Goal: Task Accomplishment & Management: Manage account settings

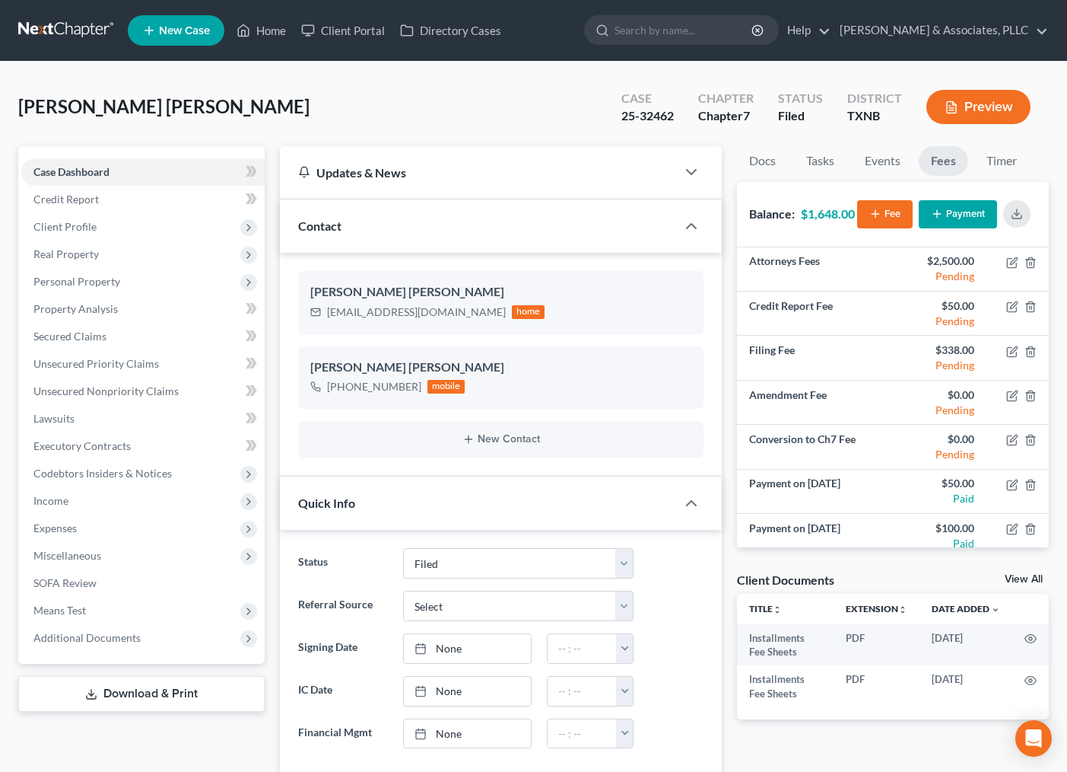
select select "2"
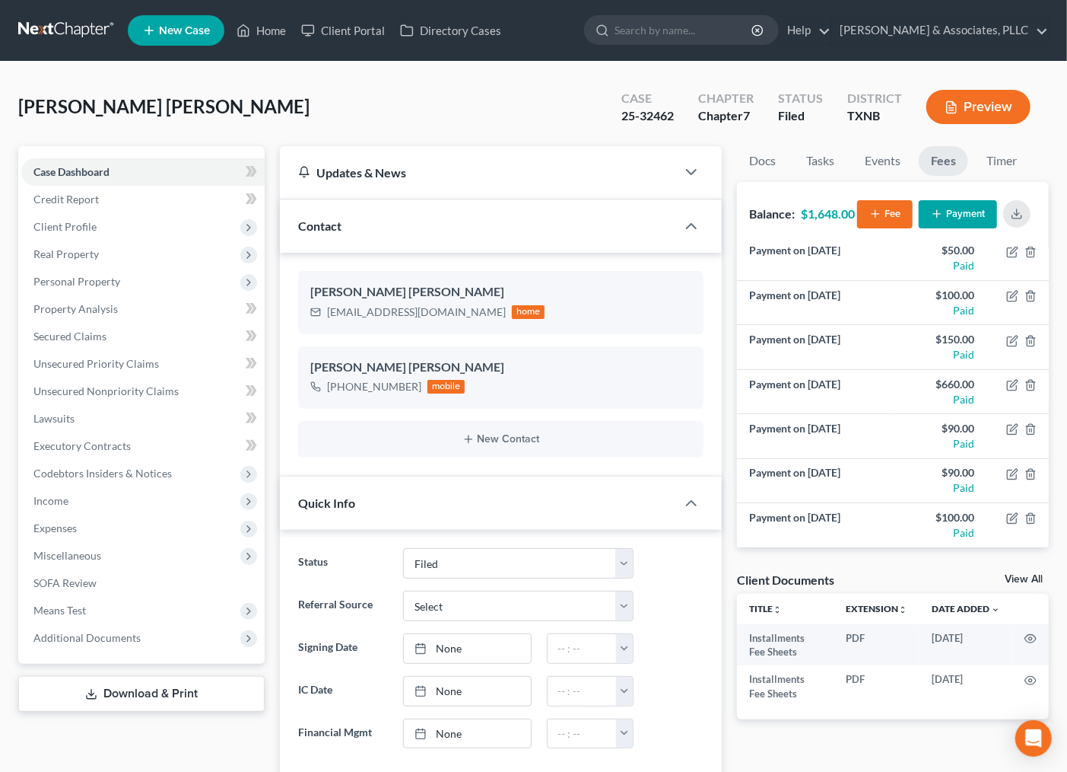
click at [523, 115] on div "[PERSON_NAME] [PERSON_NAME] Upgraded Case 25-32462 Chapter Chapter 7 Status [GE…" at bounding box center [533, 113] width 1031 height 66
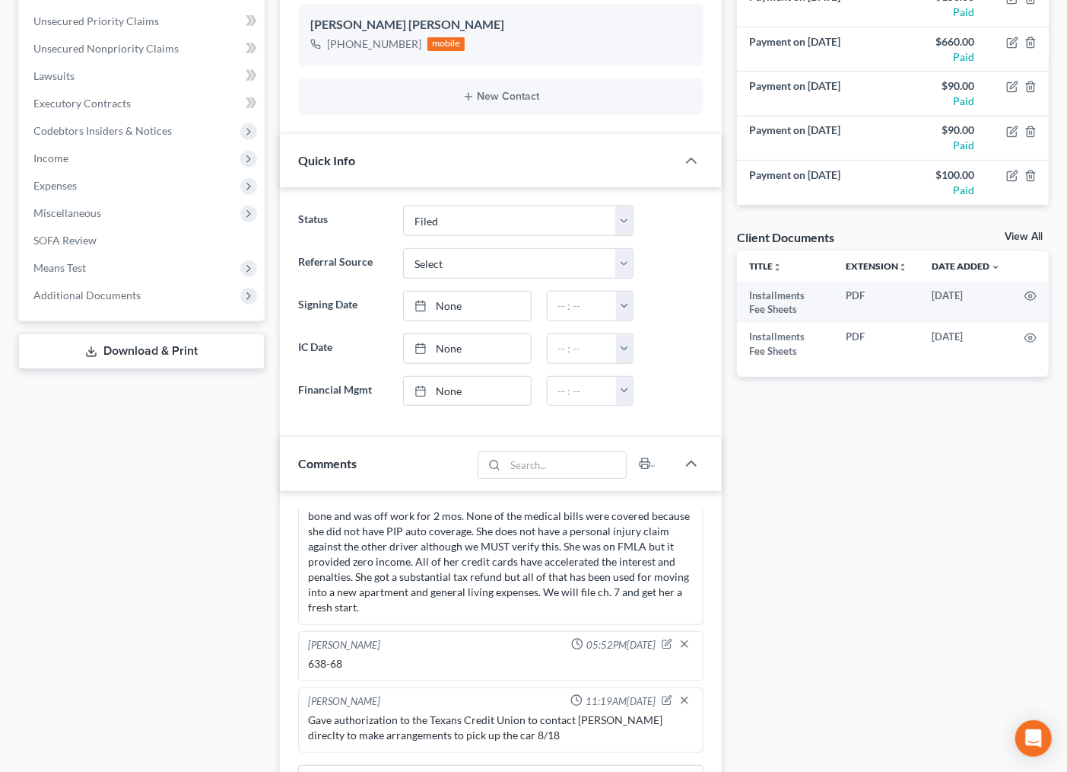
scroll to position [673, 0]
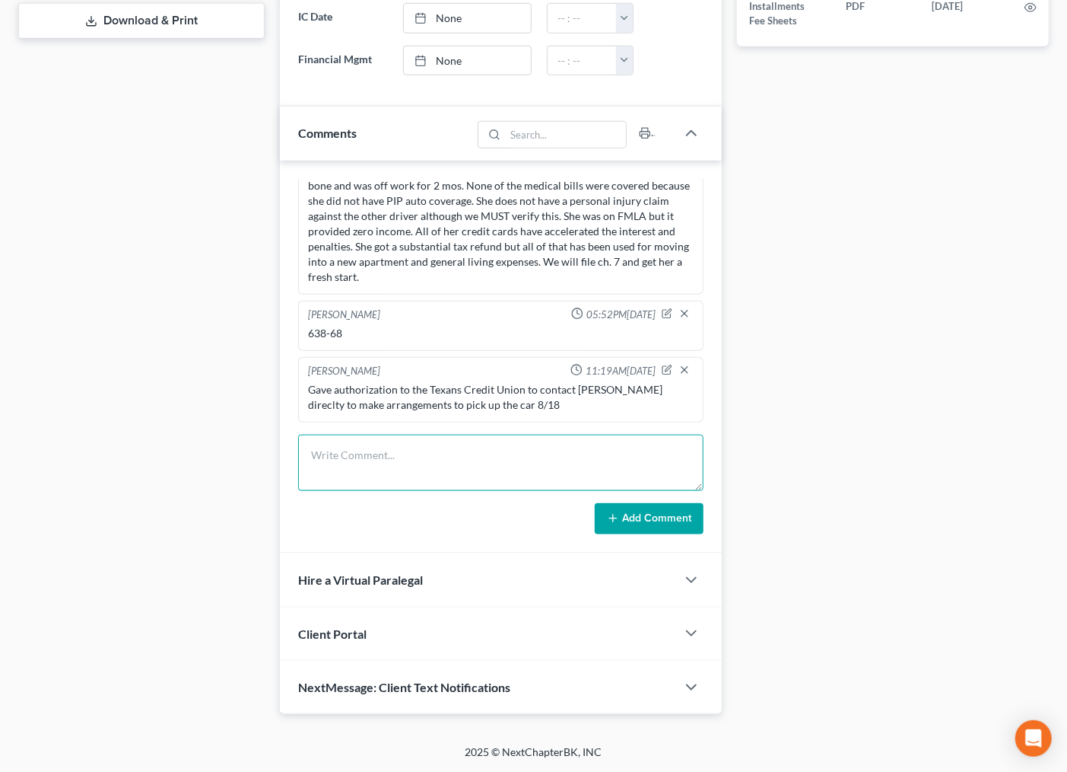
click at [459, 451] on textarea at bounding box center [501, 462] width 406 height 56
type textarea "W"
click at [606, 455] on textarea "Lost Job so will not be able to make a payment until the end of september." at bounding box center [501, 462] width 406 height 56
type textarea "Lost Job so will not be able to make a payment until the end of September."
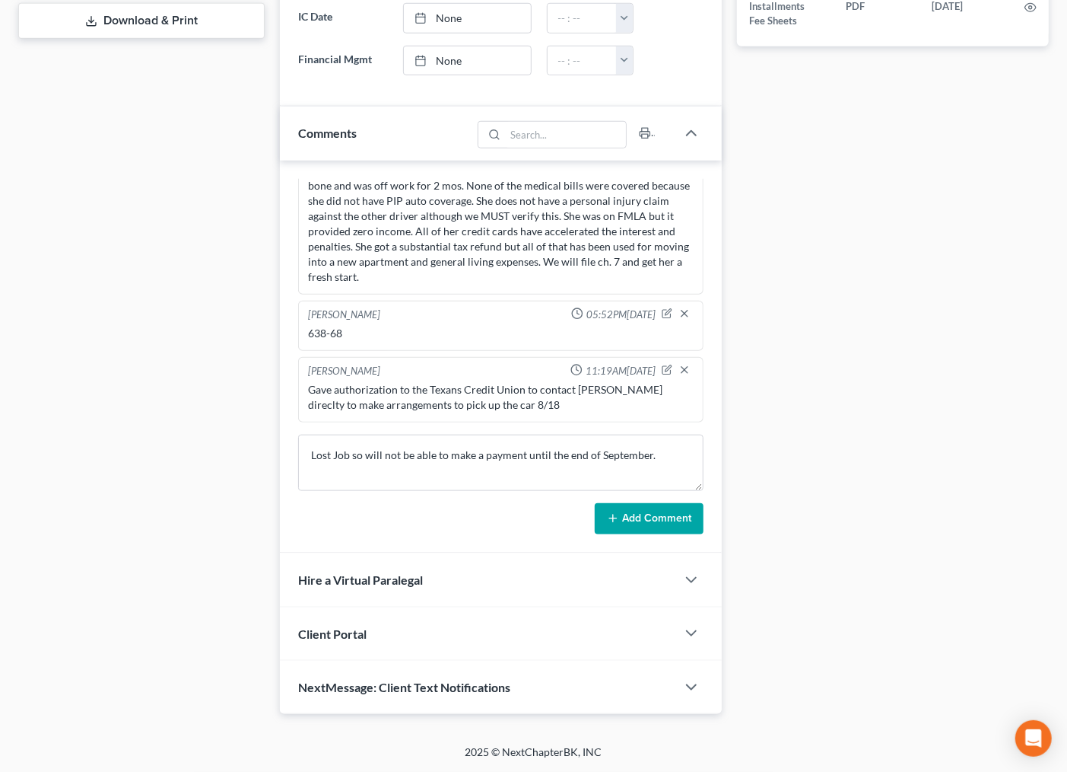
drag, startPoint x: 668, startPoint y: 535, endPoint x: 671, endPoint y: 527, distance: 8.9
click at [670, 529] on div "[PERSON_NAME] 03:55PM[DATE] CASE SUMMARY/STRATEGY --- This young woman broke [M…" at bounding box center [501, 357] width 443 height 393
click at [671, 520] on button "Add Comment" at bounding box center [649, 519] width 109 height 32
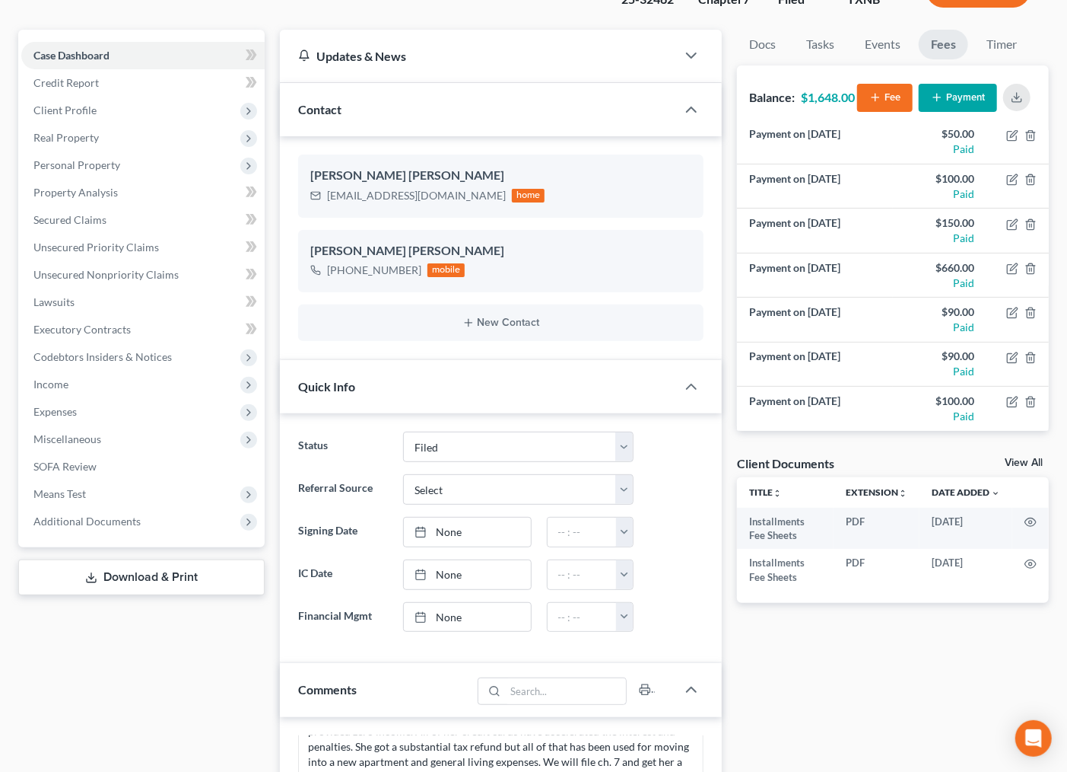
scroll to position [0, 0]
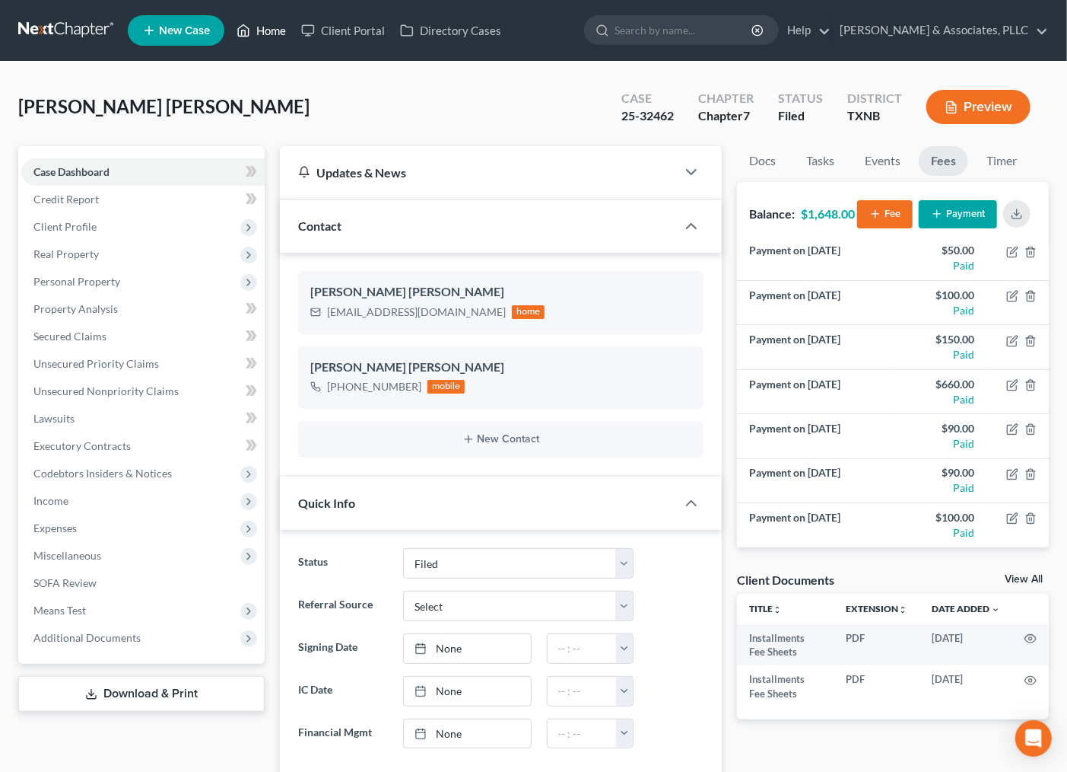
click at [265, 26] on link "Home" at bounding box center [261, 30] width 65 height 27
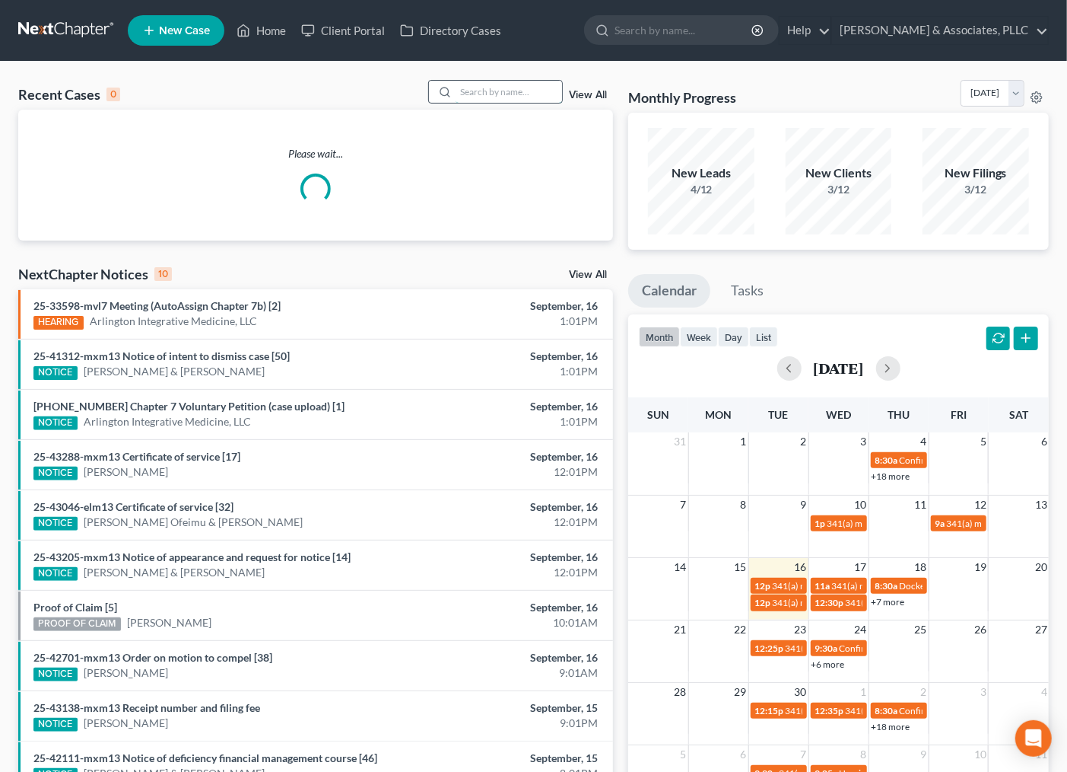
click at [512, 94] on input "search" at bounding box center [509, 92] width 107 height 22
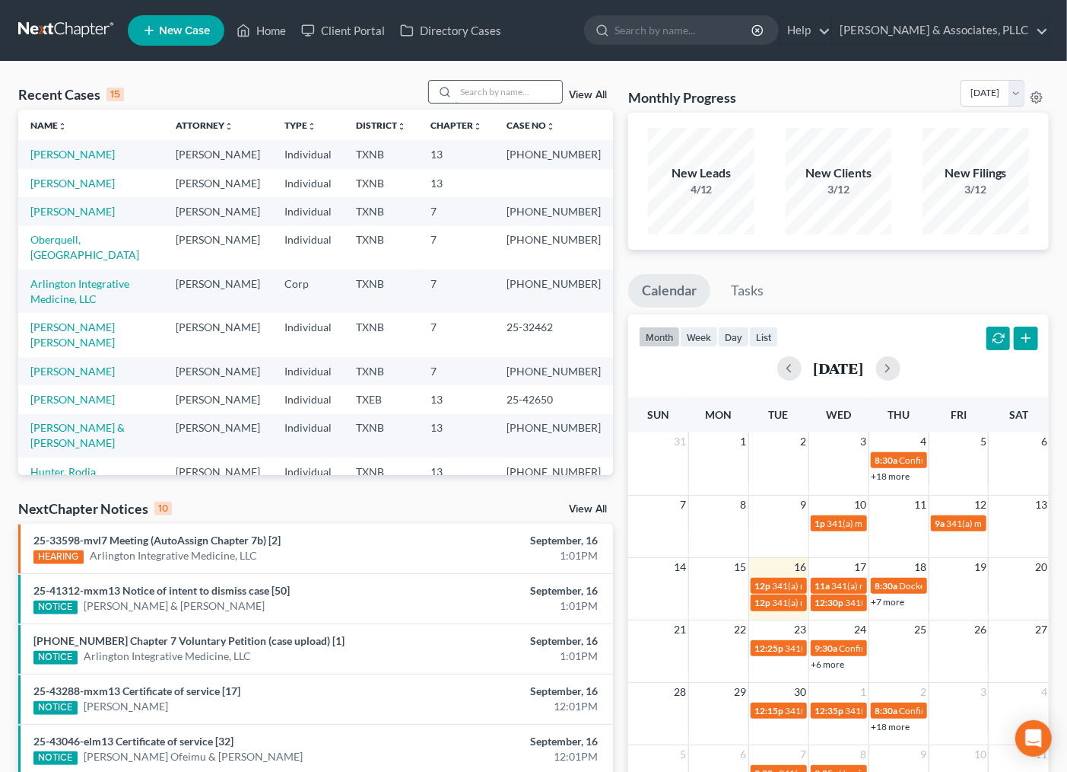
click at [513, 94] on input "search" at bounding box center [509, 92] width 107 height 22
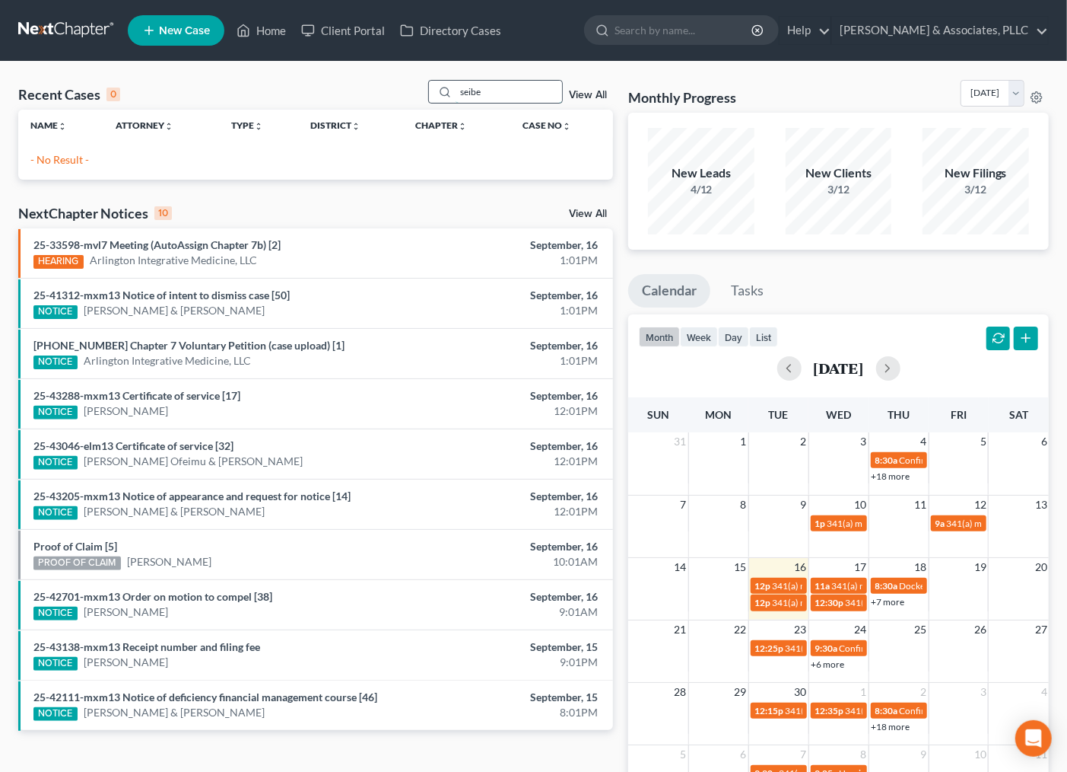
drag, startPoint x: 474, startPoint y: 92, endPoint x: 466, endPoint y: 97, distance: 9.9
click at [466, 97] on input "seibe" at bounding box center [509, 92] width 107 height 22
drag, startPoint x: 465, startPoint y: 95, endPoint x: 472, endPoint y: 96, distance: 7.6
click at [472, 95] on input "seibe" at bounding box center [509, 92] width 107 height 22
type input "[PERSON_NAME]"
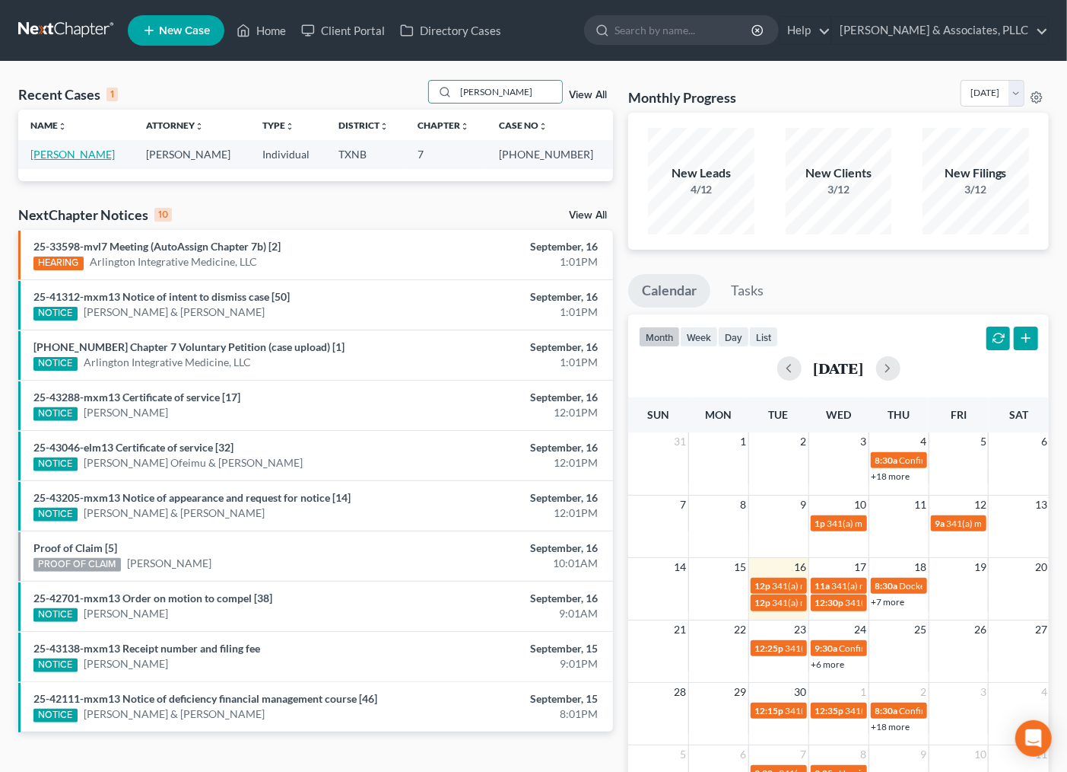
click at [78, 150] on link "[PERSON_NAME]" at bounding box center [72, 154] width 84 height 13
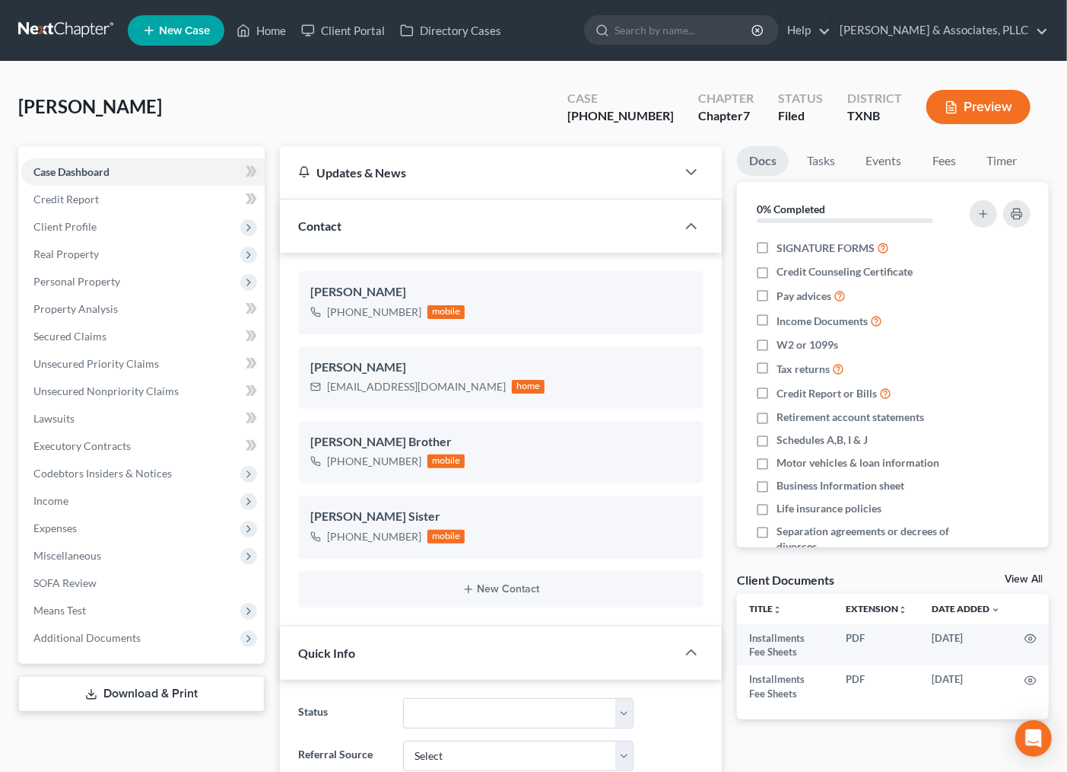
scroll to position [178, 0]
click at [944, 164] on link "Fees" at bounding box center [944, 161] width 49 height 30
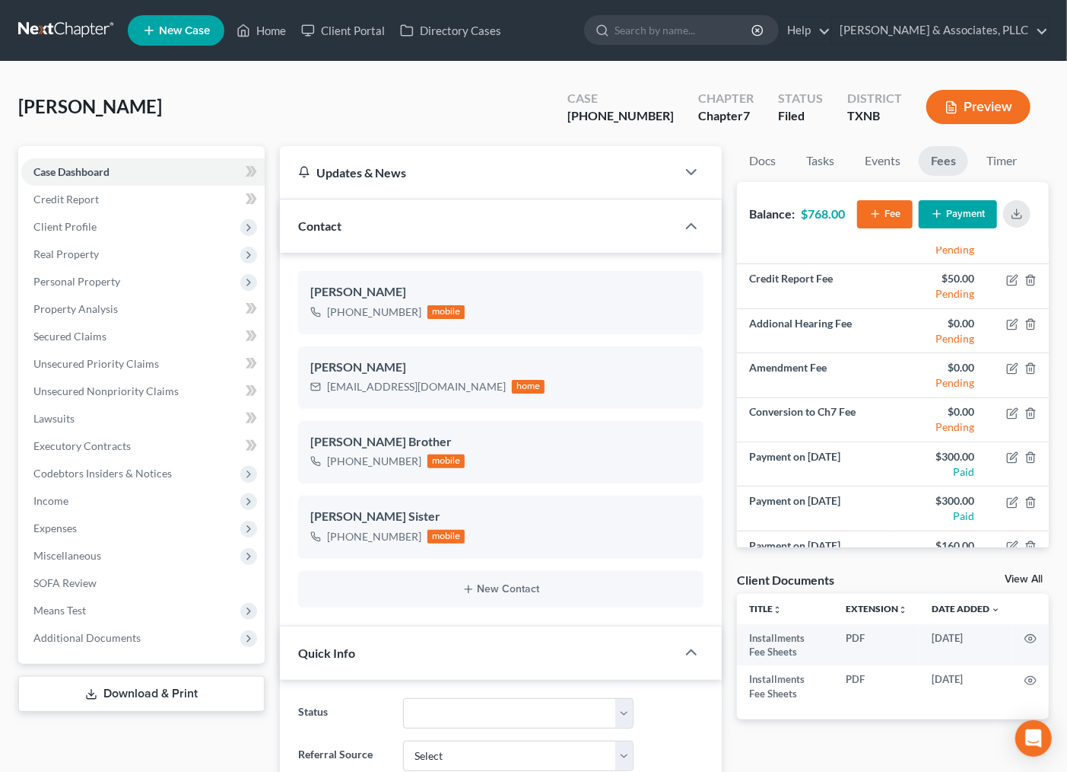
scroll to position [188, 0]
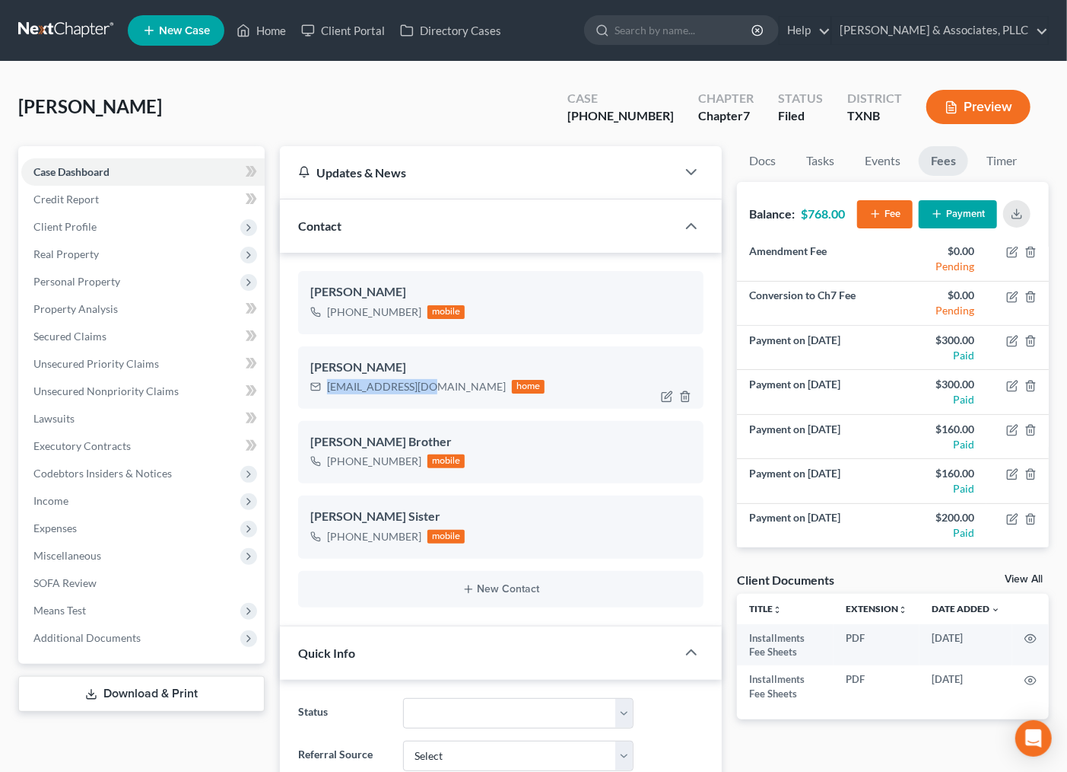
drag, startPoint x: 328, startPoint y: 386, endPoint x: 428, endPoint y: 382, distance: 99.7
click at [428, 382] on div "[EMAIL_ADDRESS][DOMAIN_NAME] home" at bounding box center [427, 387] width 235 height 20
copy div "[EMAIL_ADDRESS][DOMAIN_NAME]"
click at [272, 25] on link "Home" at bounding box center [261, 30] width 65 height 27
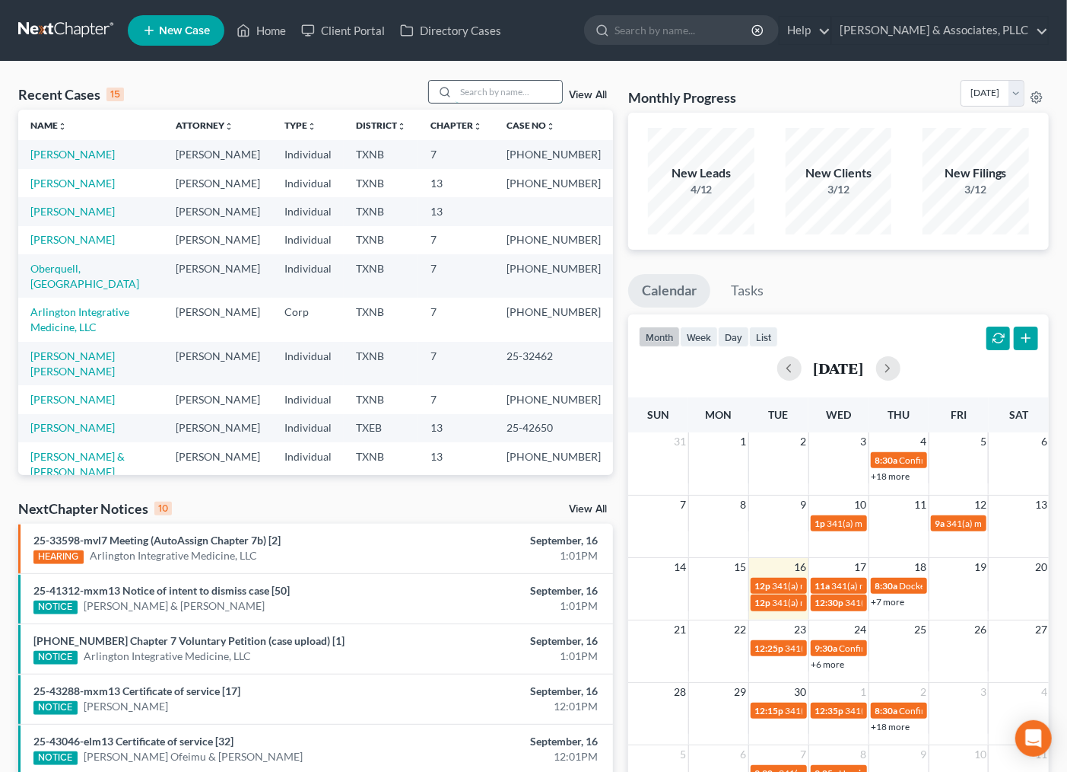
click at [511, 81] on input "search" at bounding box center [509, 92] width 107 height 22
type input "[PERSON_NAME]"
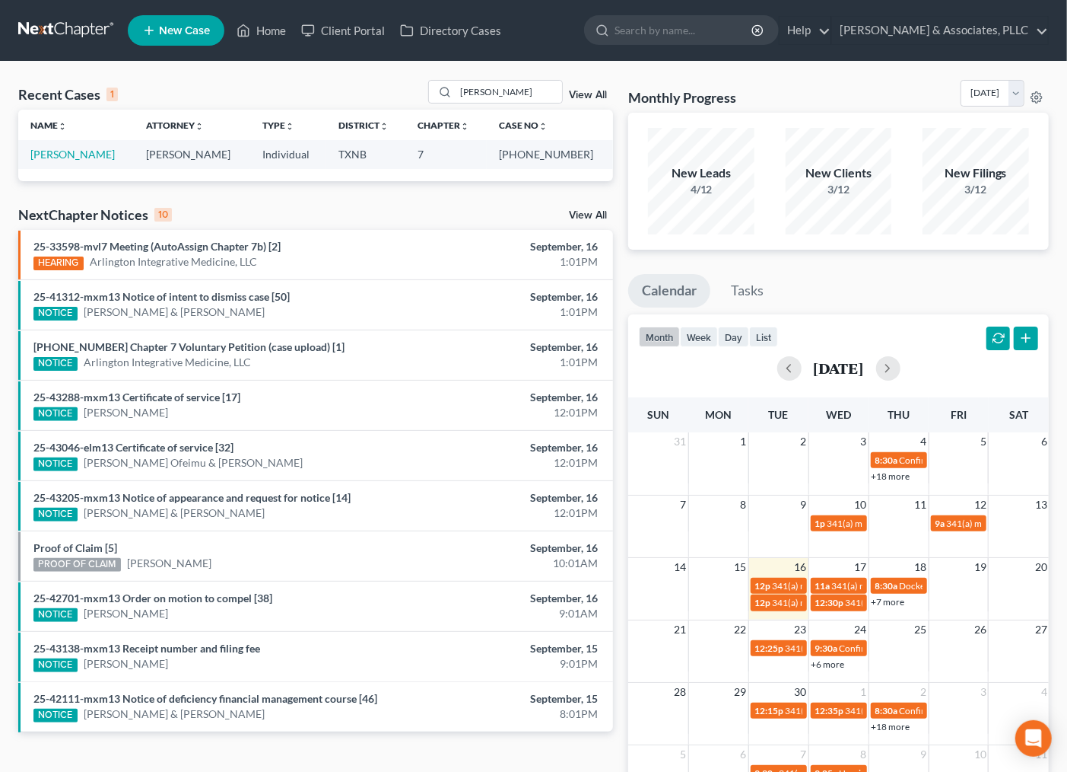
click at [62, 146] on td "[PERSON_NAME]" at bounding box center [76, 154] width 116 height 28
click at [56, 162] on td "[PERSON_NAME]" at bounding box center [76, 154] width 116 height 28
click at [61, 154] on link "[PERSON_NAME]" at bounding box center [72, 154] width 84 height 13
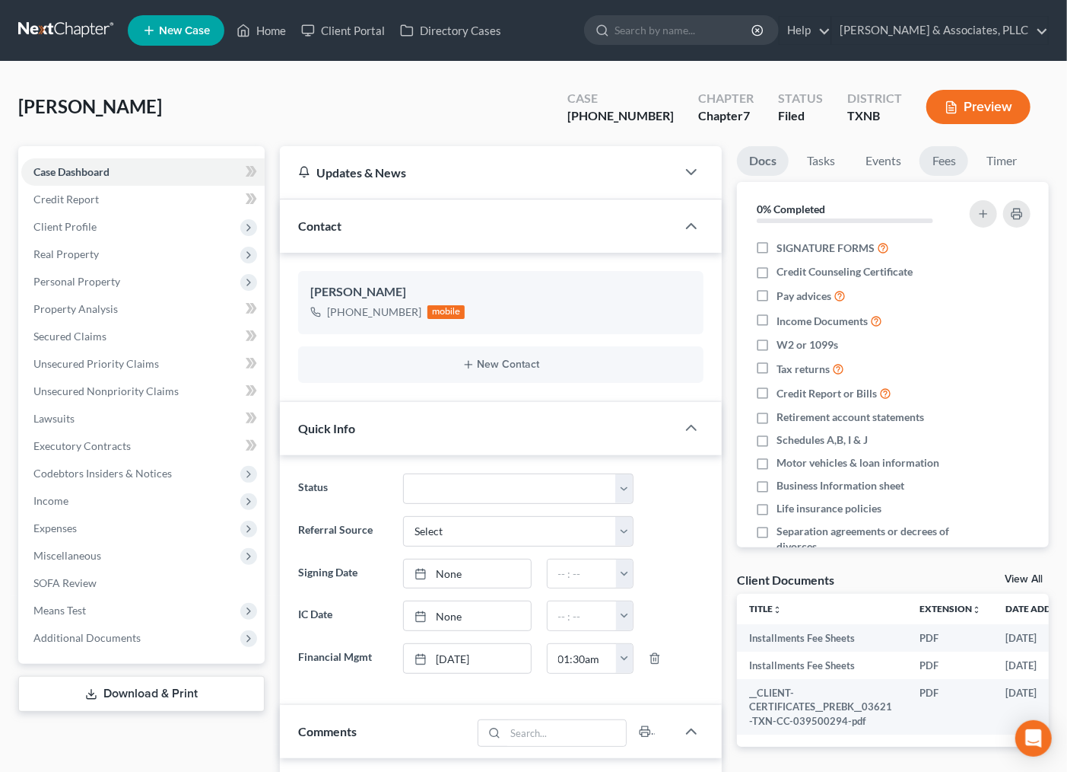
click at [939, 161] on link "Fees" at bounding box center [944, 161] width 49 height 30
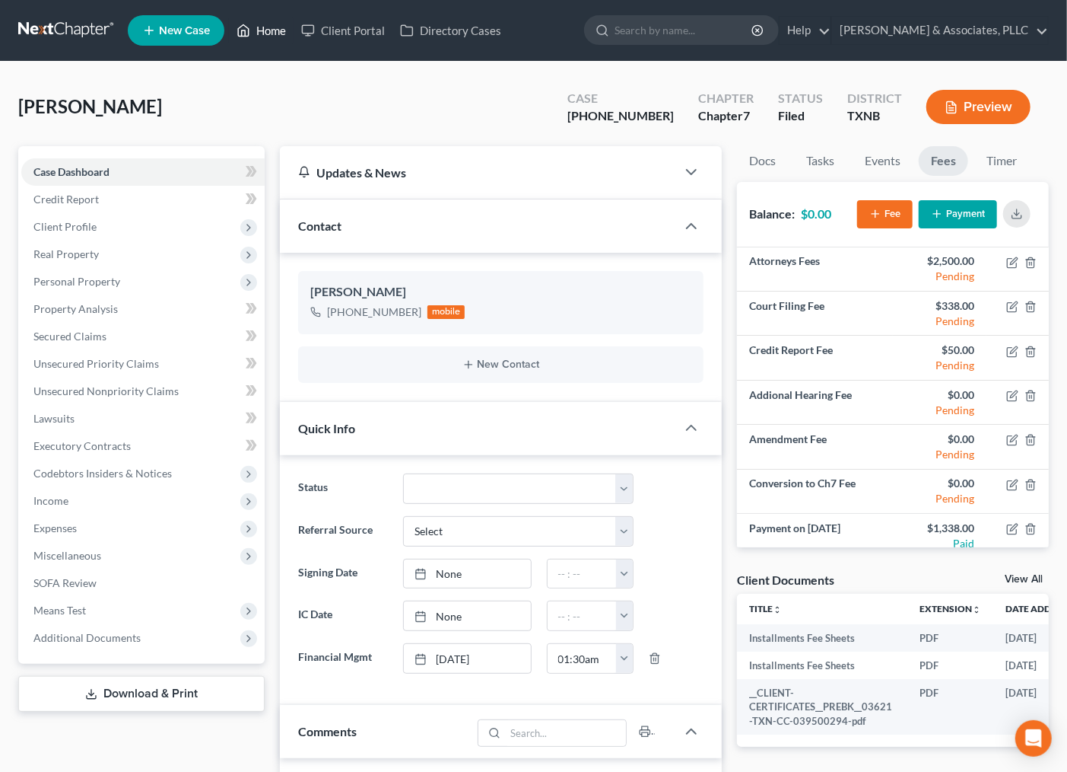
click at [260, 33] on link "Home" at bounding box center [261, 30] width 65 height 27
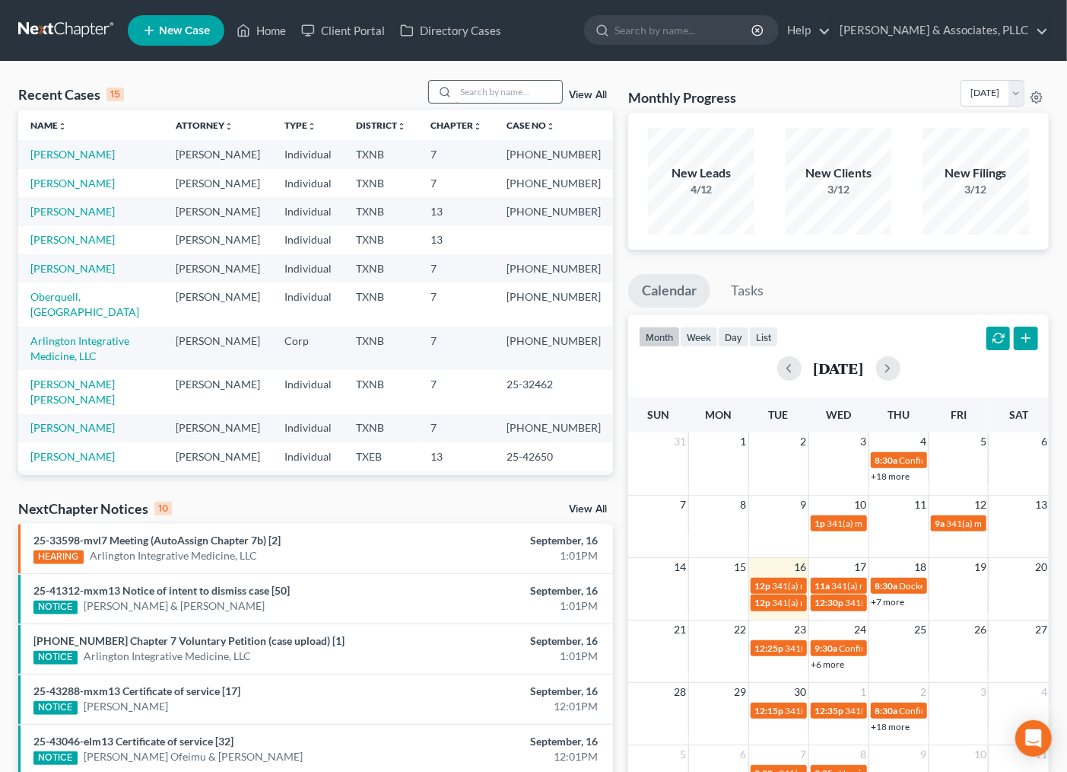
click at [520, 95] on input "search" at bounding box center [509, 92] width 107 height 22
type input "[PERSON_NAME]"
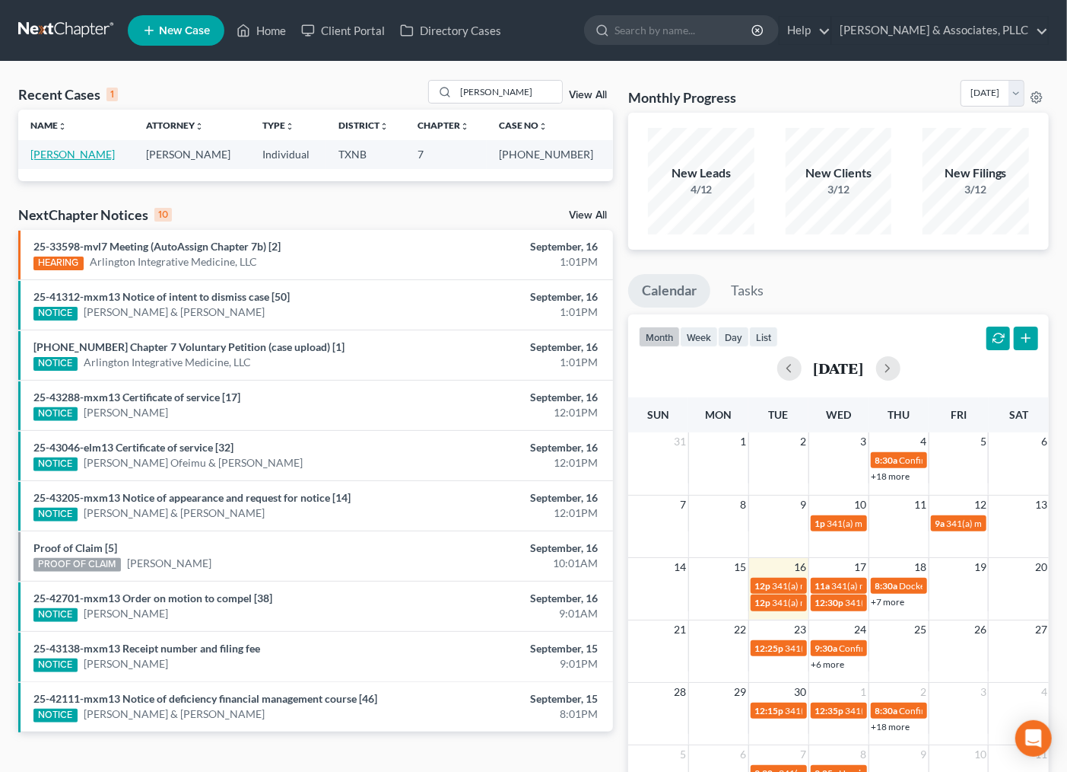
click at [67, 152] on link "[PERSON_NAME]" at bounding box center [72, 154] width 84 height 13
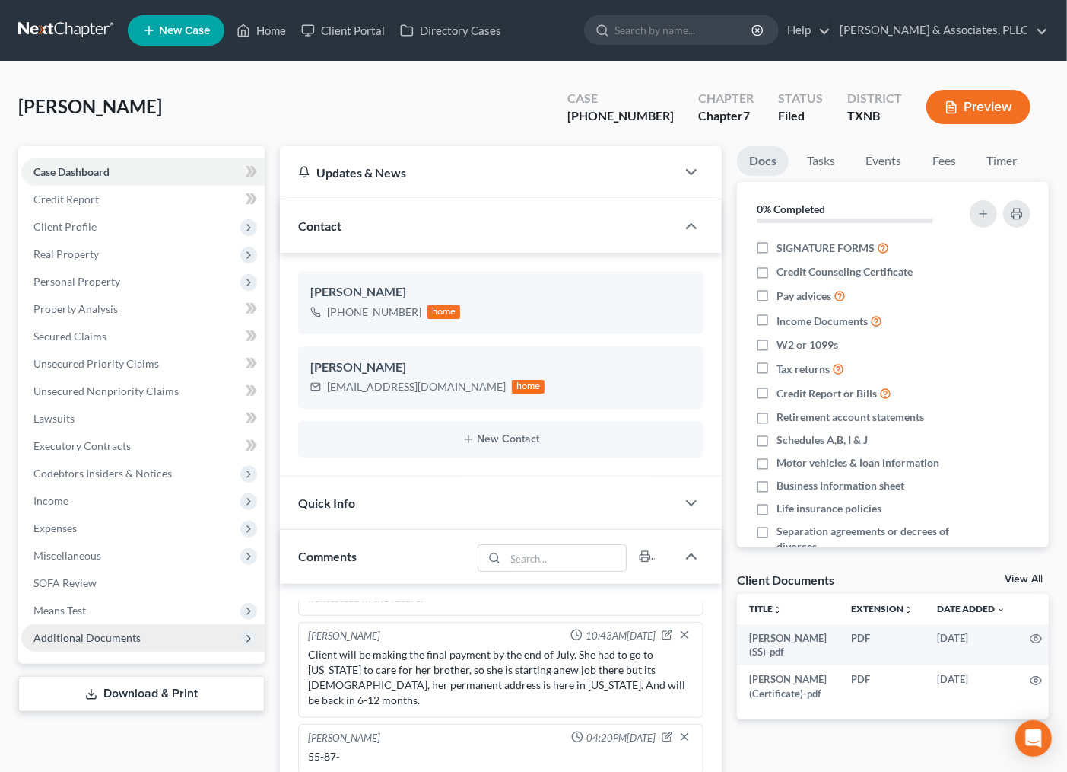
scroll to position [84, 0]
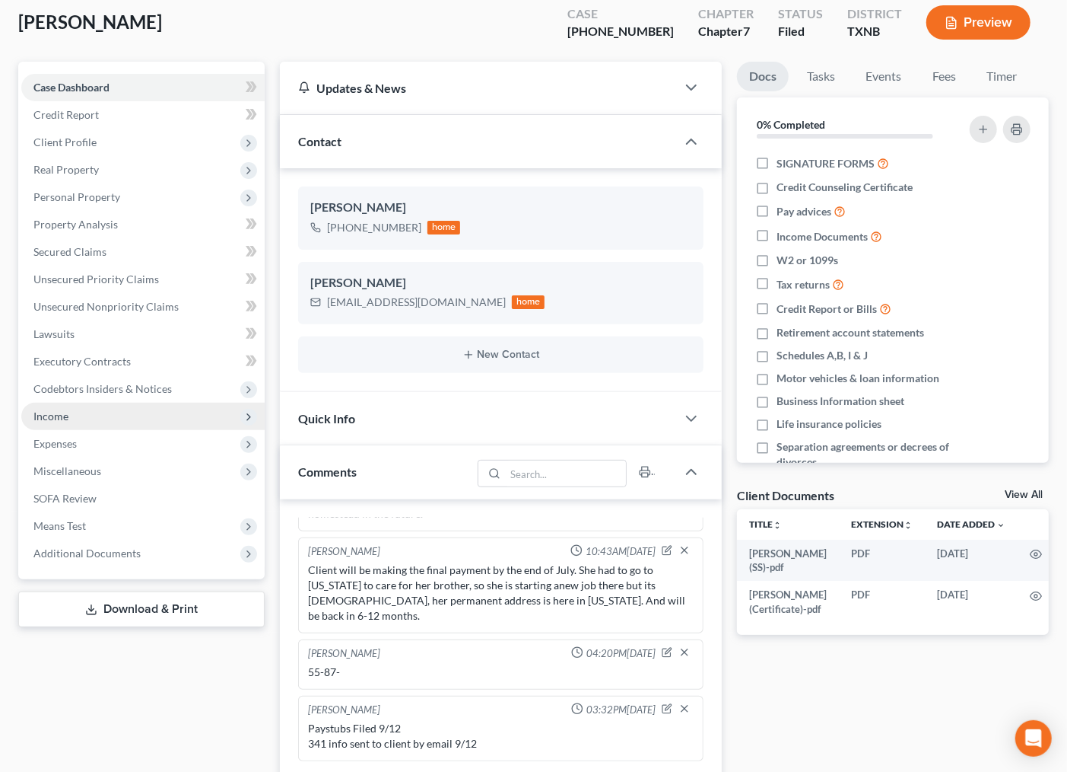
click at [87, 411] on span "Income" at bounding box center [142, 415] width 243 height 27
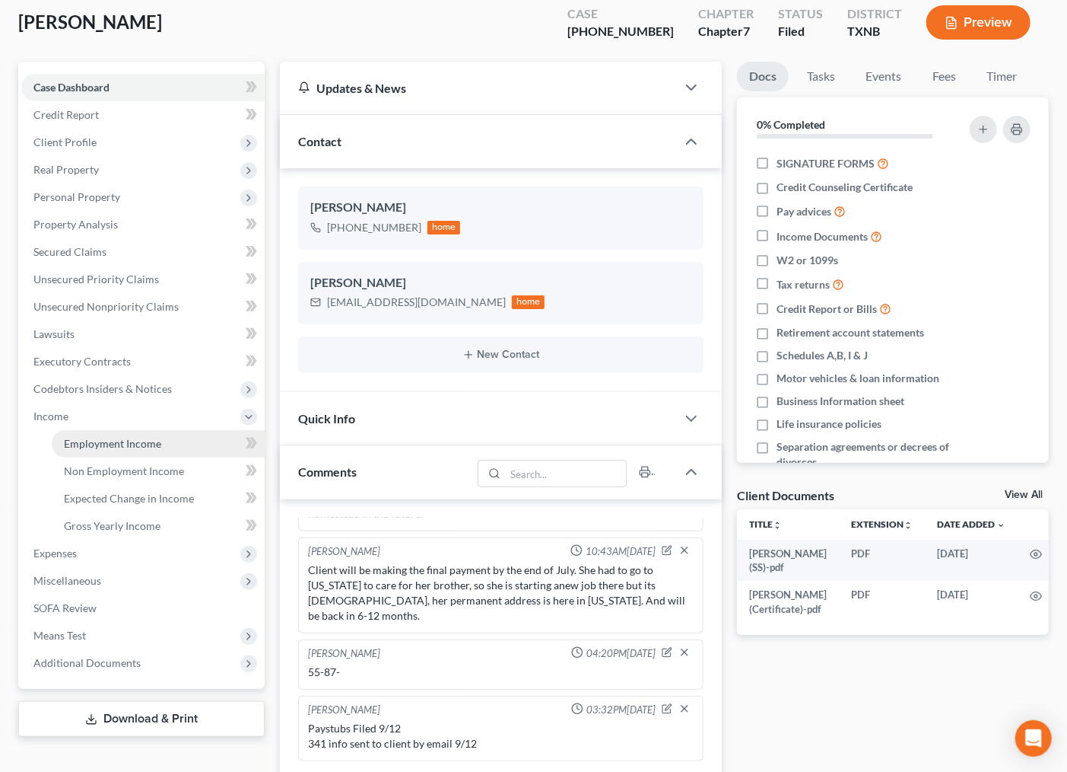
click at [110, 437] on span "Employment Income" at bounding box center [112, 443] width 97 height 13
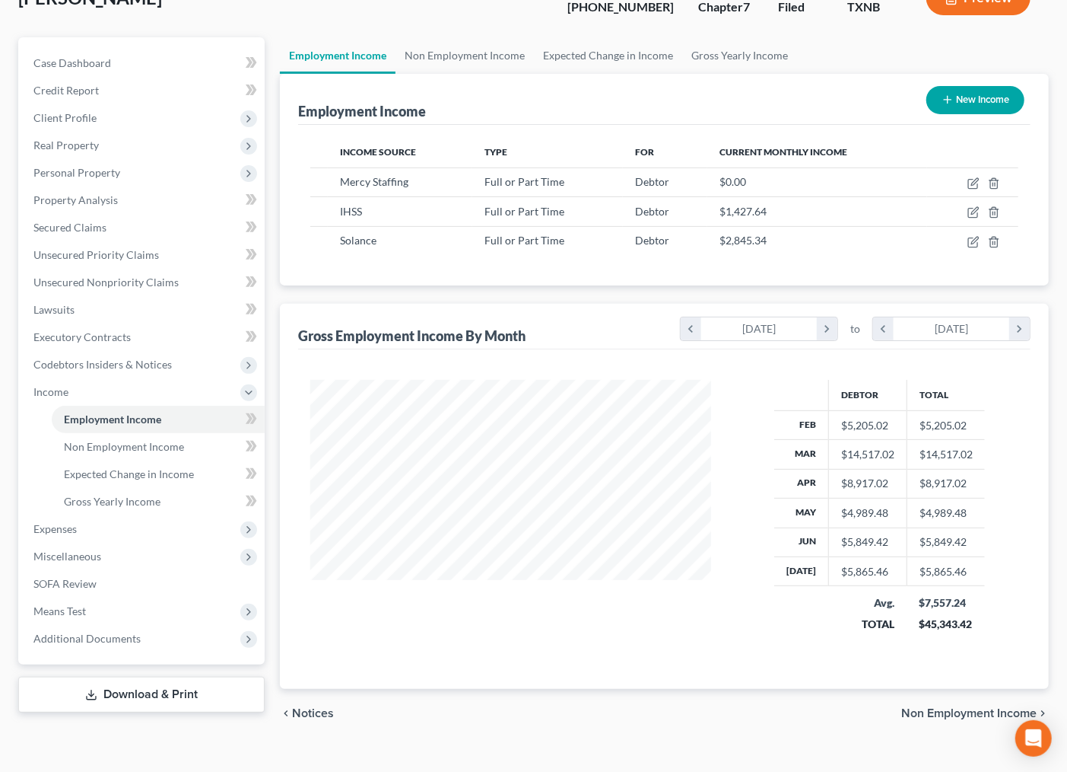
scroll to position [132, 0]
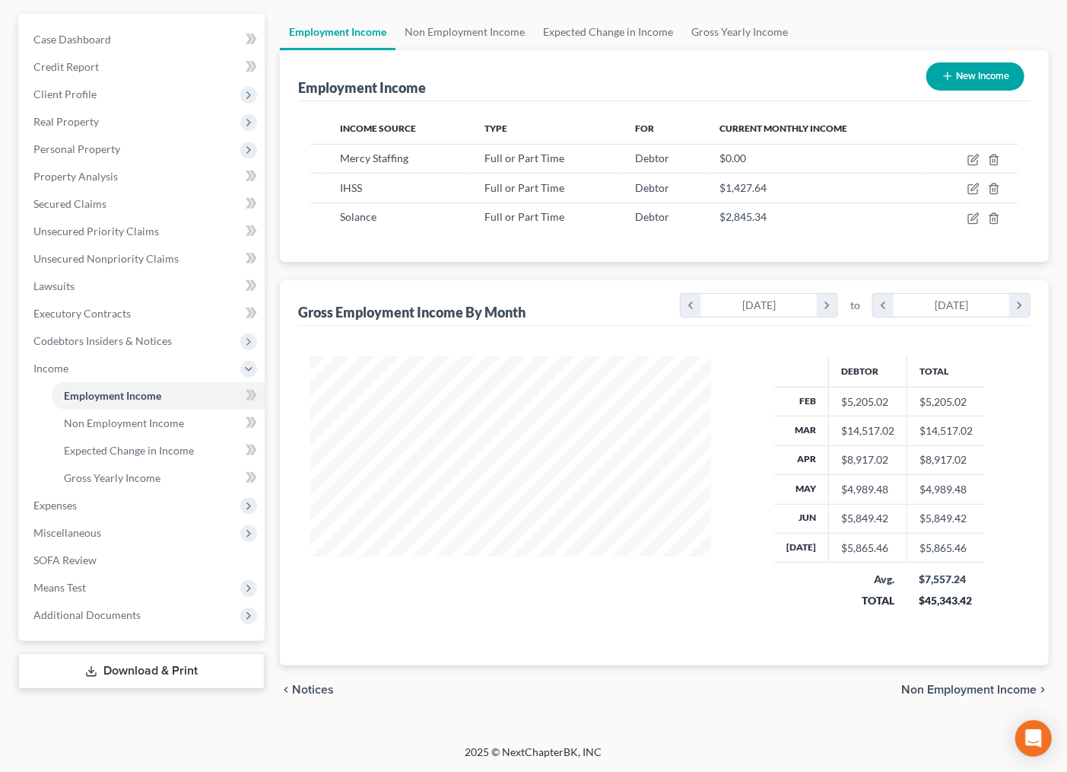
click at [93, 751] on div "Home New Case Client Portal Directory Cases [PERSON_NAME] & Associates, PLLC [E…" at bounding box center [533, 320] width 1067 height 904
click at [82, 613] on span "Additional Documents" at bounding box center [86, 614] width 107 height 13
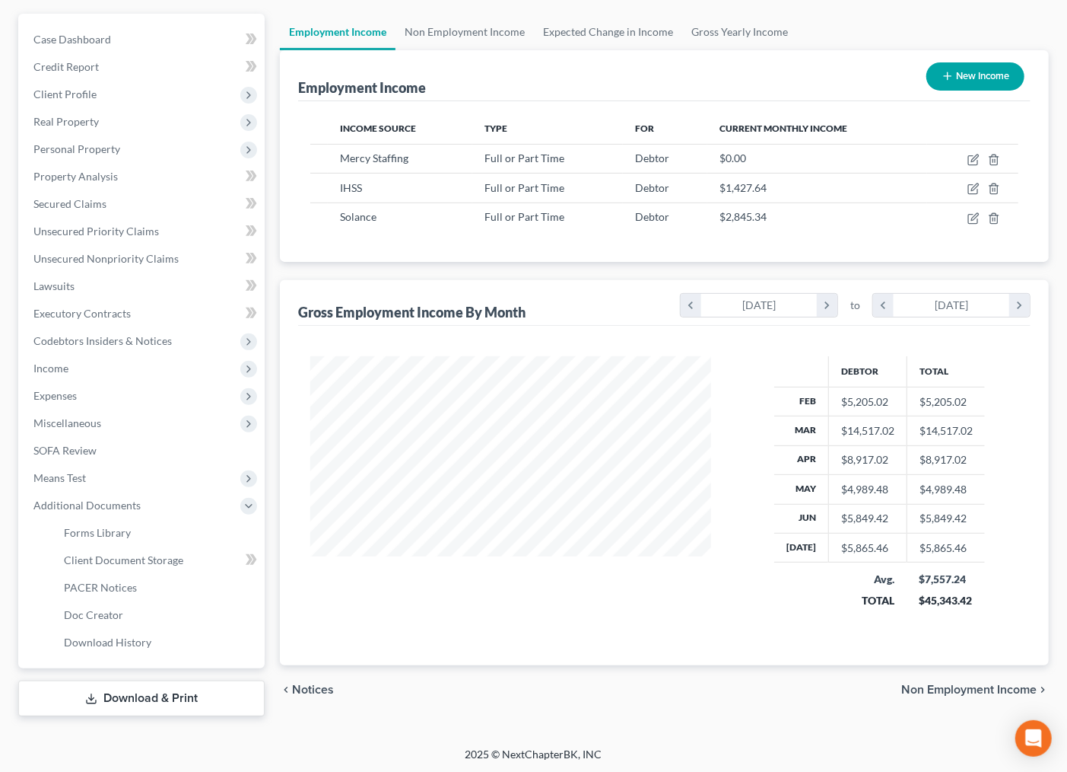
click at [196, 698] on link "Download & Print" at bounding box center [141, 698] width 247 height 36
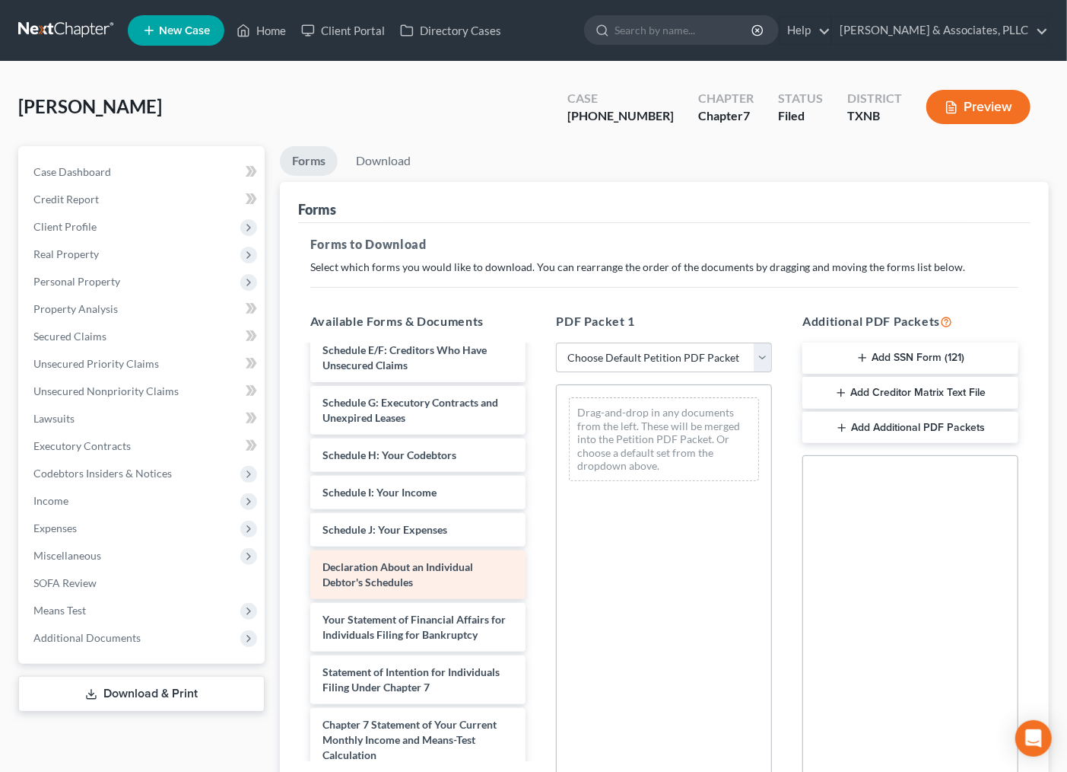
scroll to position [338, 0]
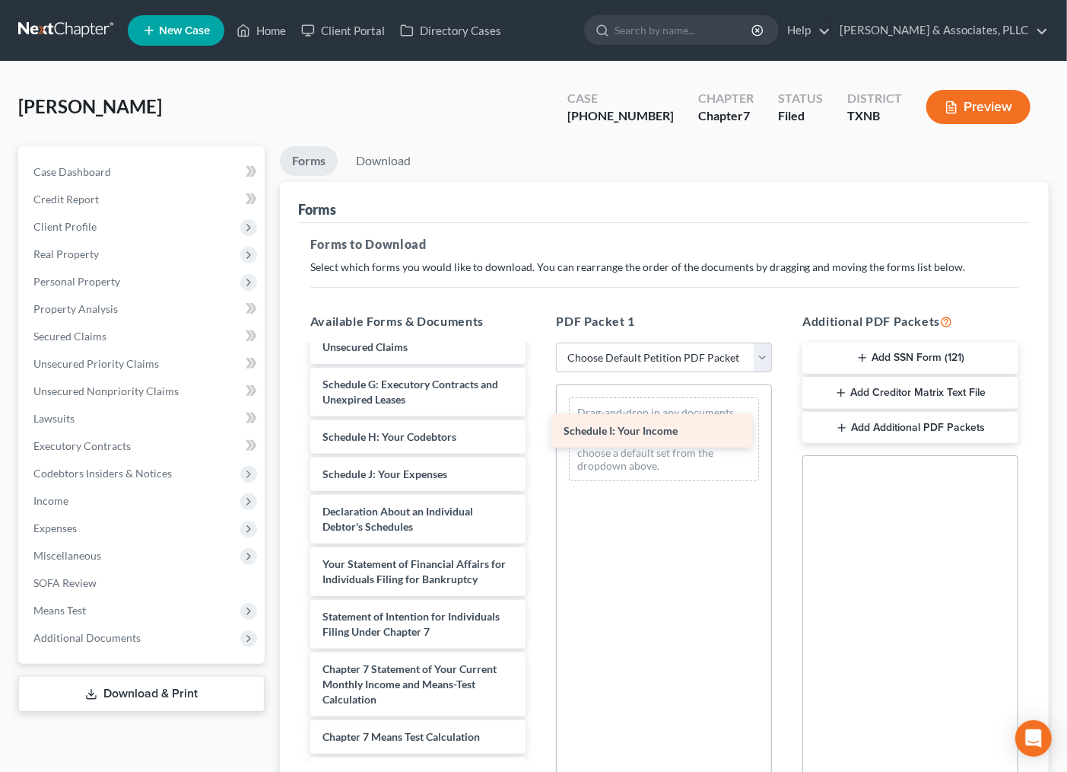
drag, startPoint x: 393, startPoint y: 501, endPoint x: 634, endPoint y: 428, distance: 251.8
click at [539, 428] on div "Schedule I: Your Income [PERSON_NAME] (SS)-pdf [PERSON_NAME] (Certificate)-pdf …" at bounding box center [418, 462] width 240 height 909
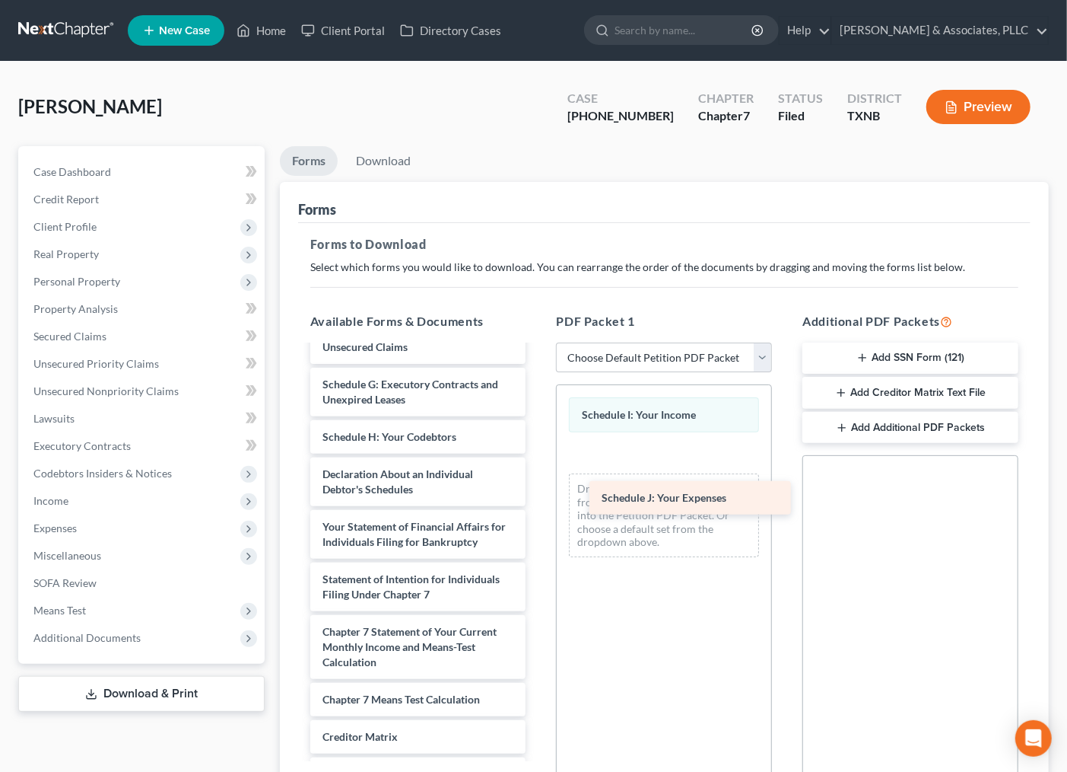
drag, startPoint x: 429, startPoint y: 506, endPoint x: 738, endPoint y: 482, distance: 309.8
click at [539, 483] on div "Schedule J: Your Expenses [PERSON_NAME] (SS)-pdf [PERSON_NAME] (Certificate)-pd…" at bounding box center [418, 444] width 240 height 872
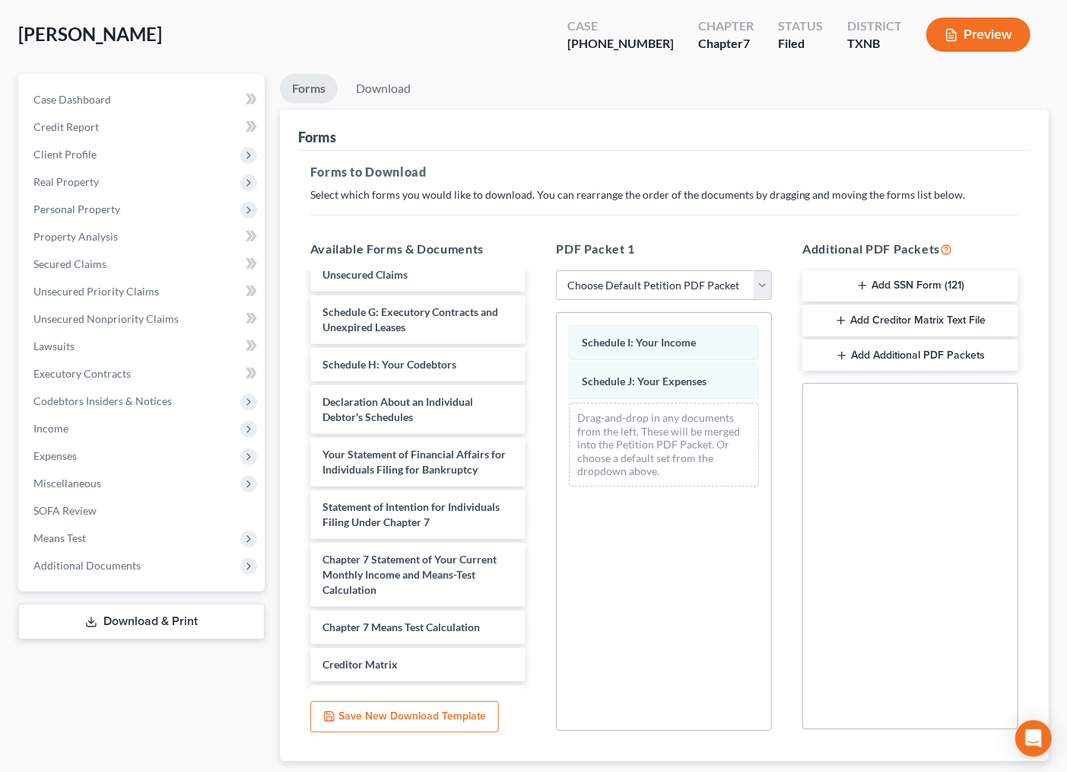
scroll to position [168, 0]
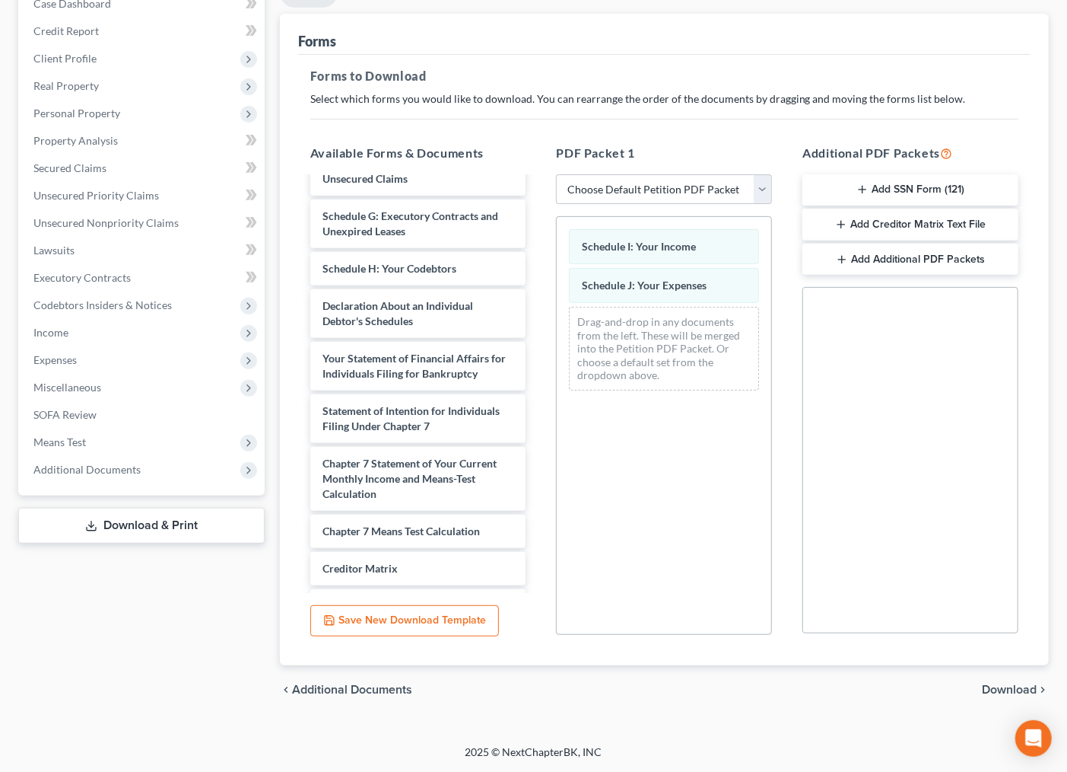
click at [1007, 694] on span "Download" at bounding box center [1009, 689] width 55 height 12
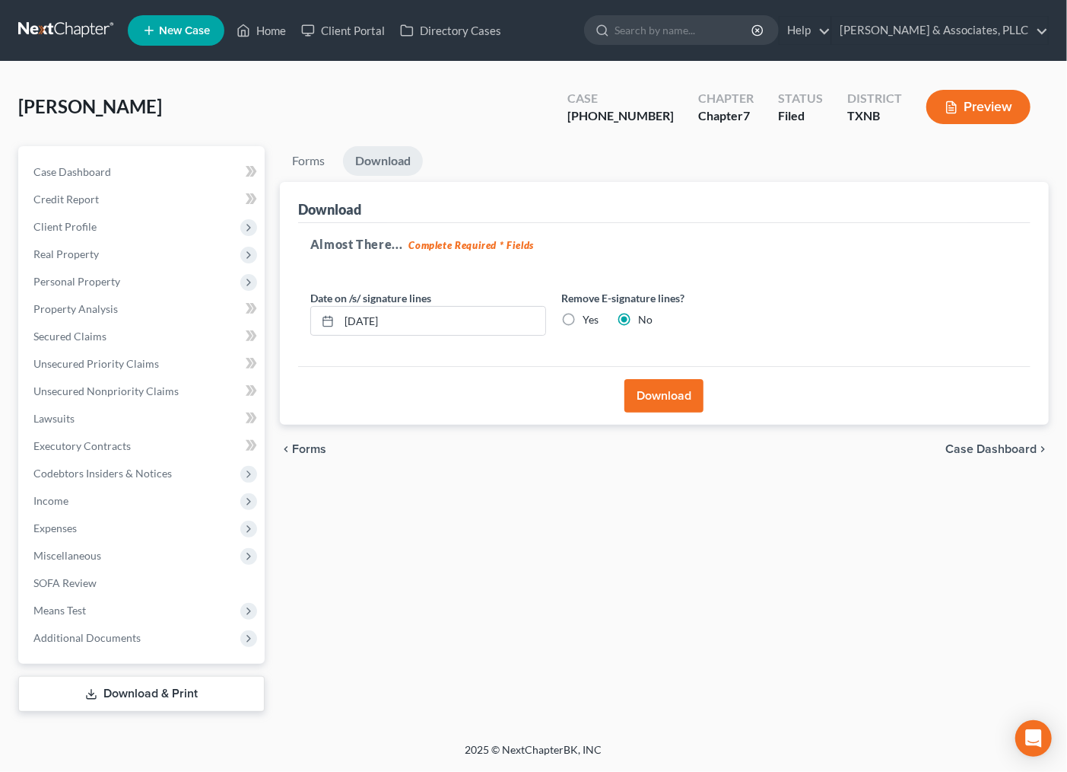
scroll to position [0, 0]
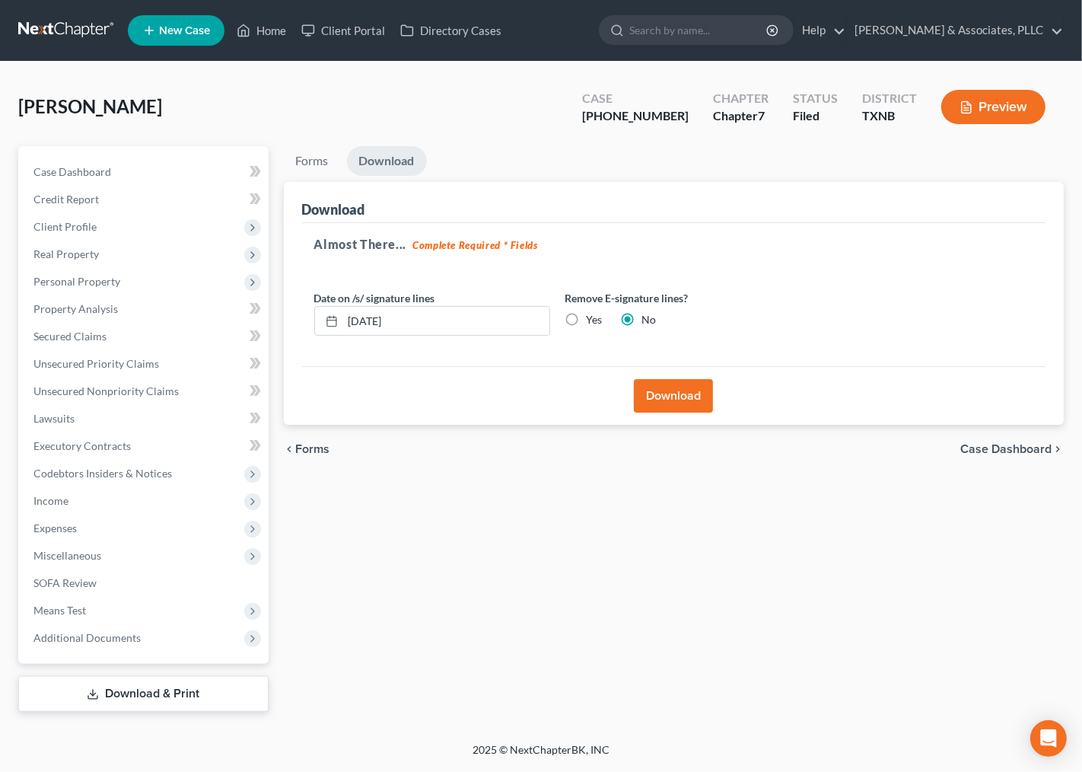
click at [691, 409] on button "Download" at bounding box center [673, 395] width 79 height 33
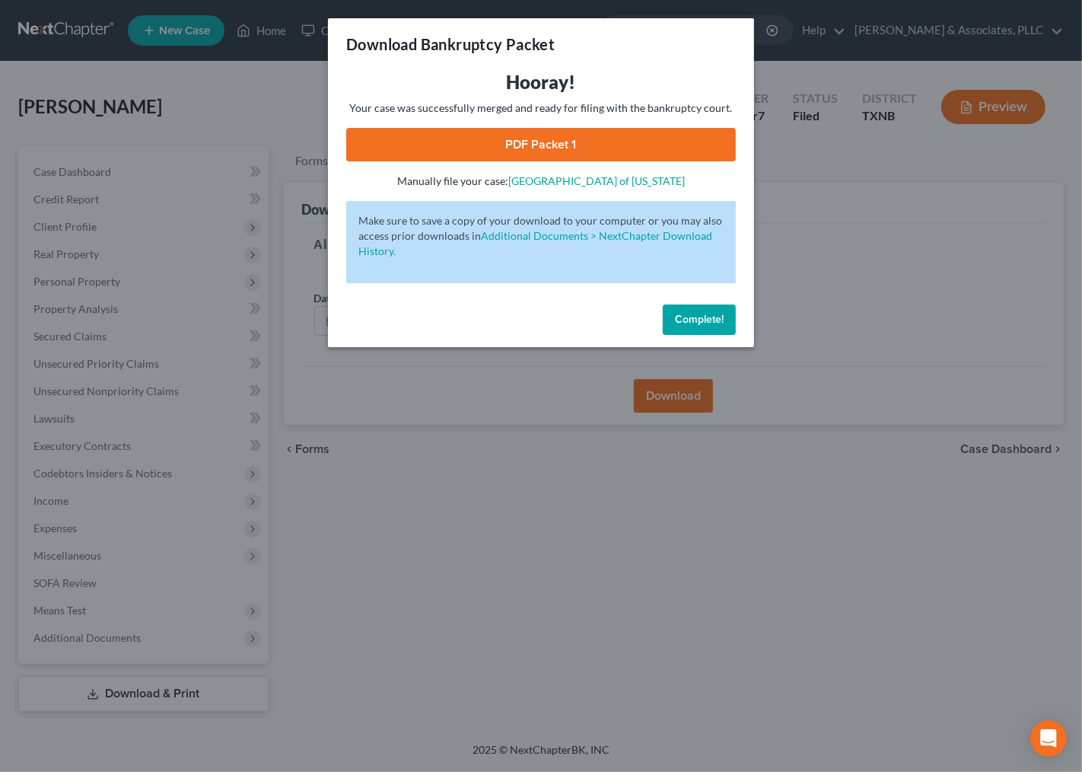
click at [558, 145] on link "PDF Packet 1" at bounding box center [541, 144] width 390 height 33
click at [713, 318] on span "Complete!" at bounding box center [699, 319] width 49 height 13
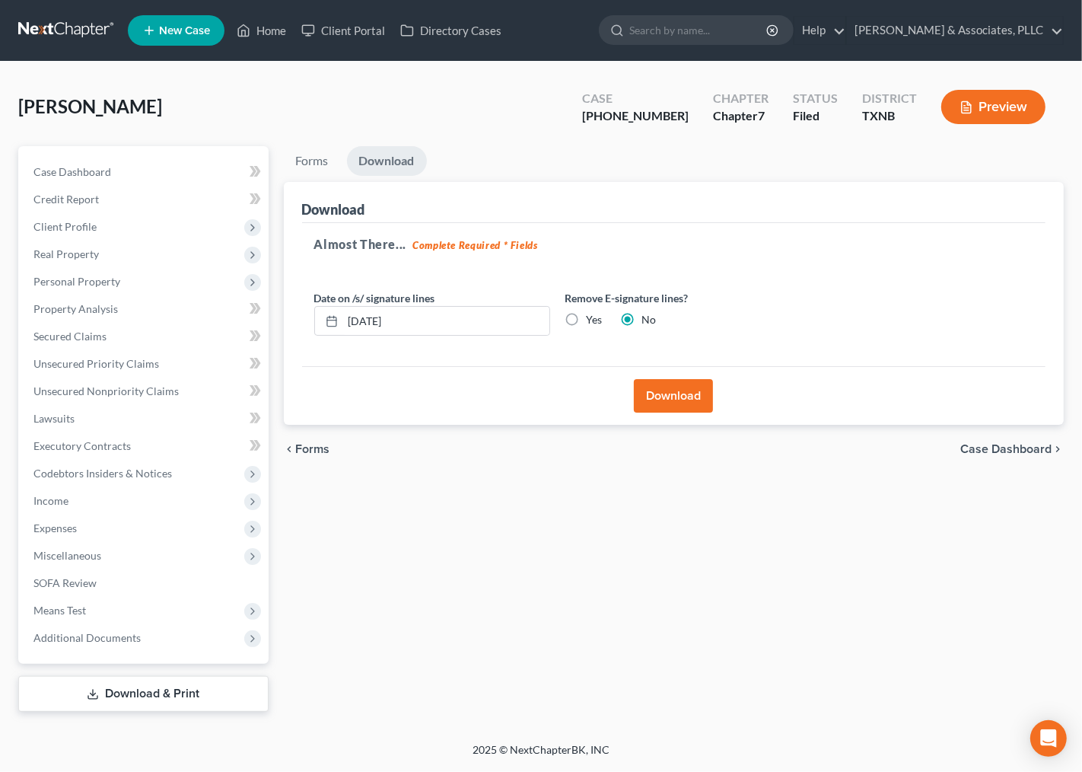
drag, startPoint x: 497, startPoint y: 591, endPoint x: 651, endPoint y: 88, distance: 525.9
click at [511, 553] on div "Forms Download Forms Forms to Download Select which forms you would like to dow…" at bounding box center [674, 428] width 796 height 565
click at [256, 24] on link "Home" at bounding box center [261, 30] width 65 height 27
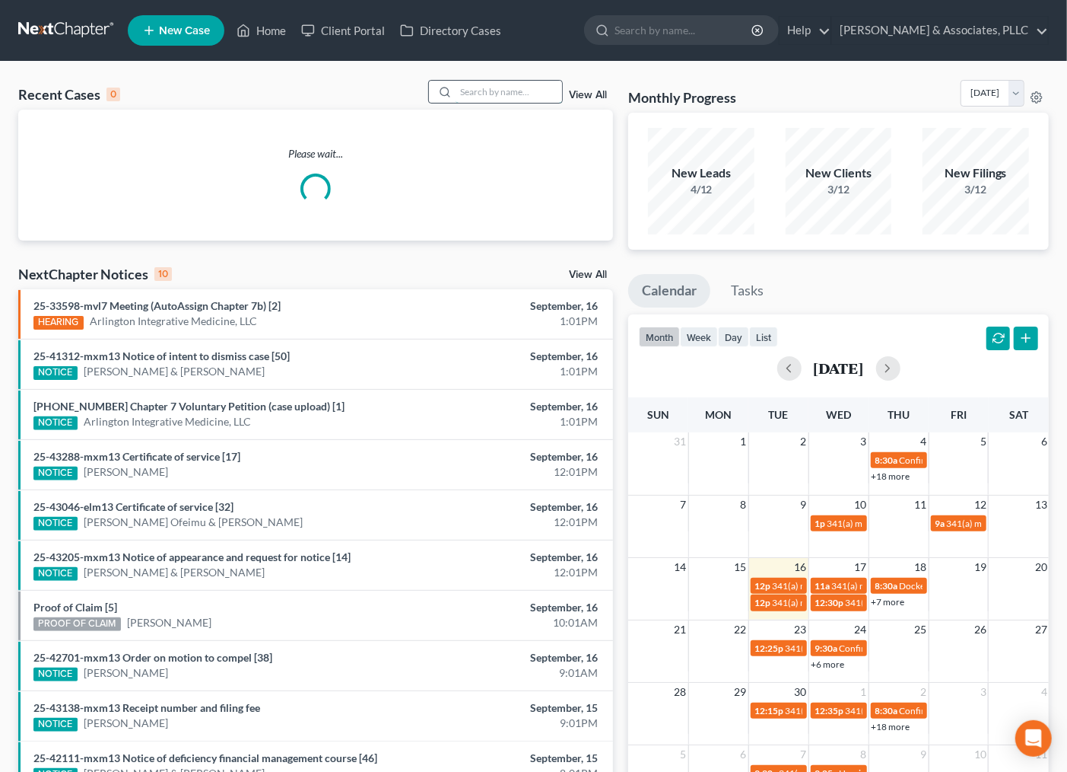
click at [504, 91] on input "search" at bounding box center [509, 92] width 107 height 22
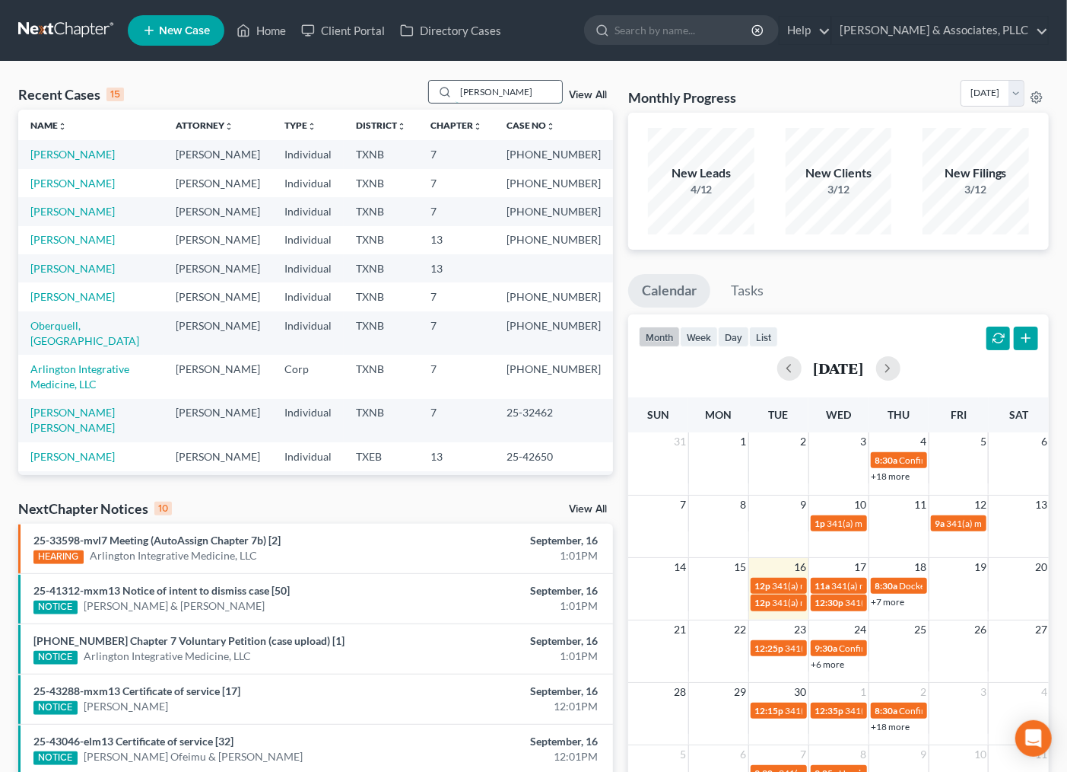
type input "[PERSON_NAME]"
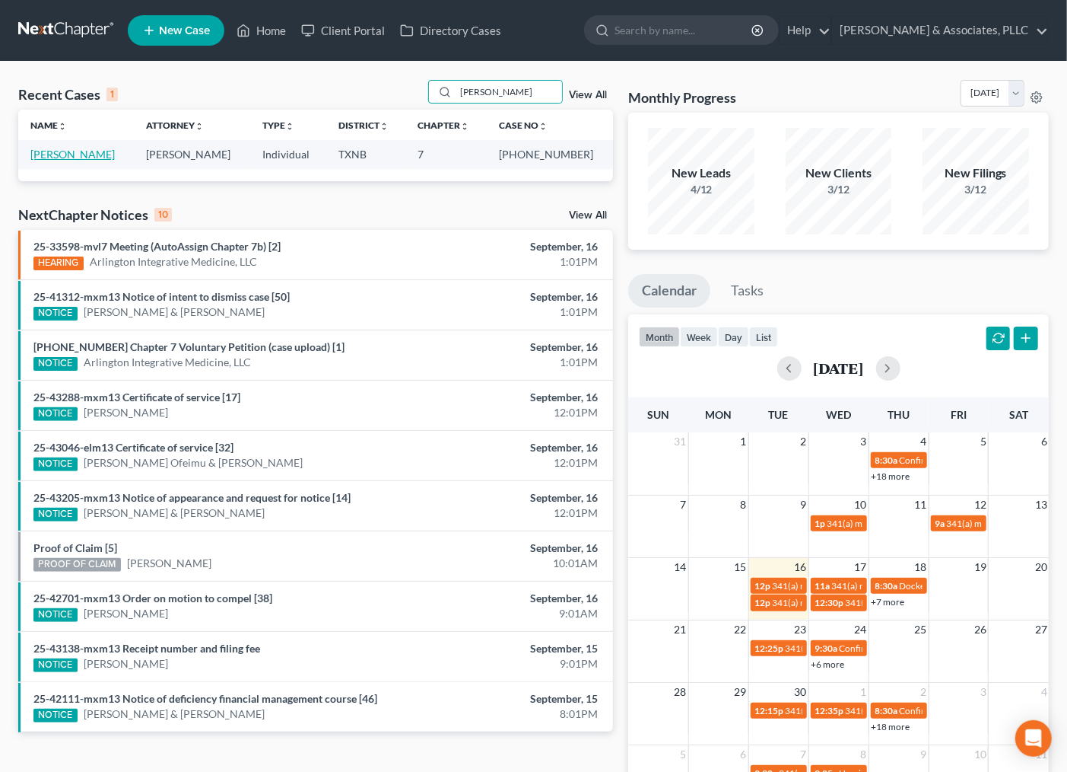
click at [78, 156] on link "[PERSON_NAME]" at bounding box center [72, 154] width 84 height 13
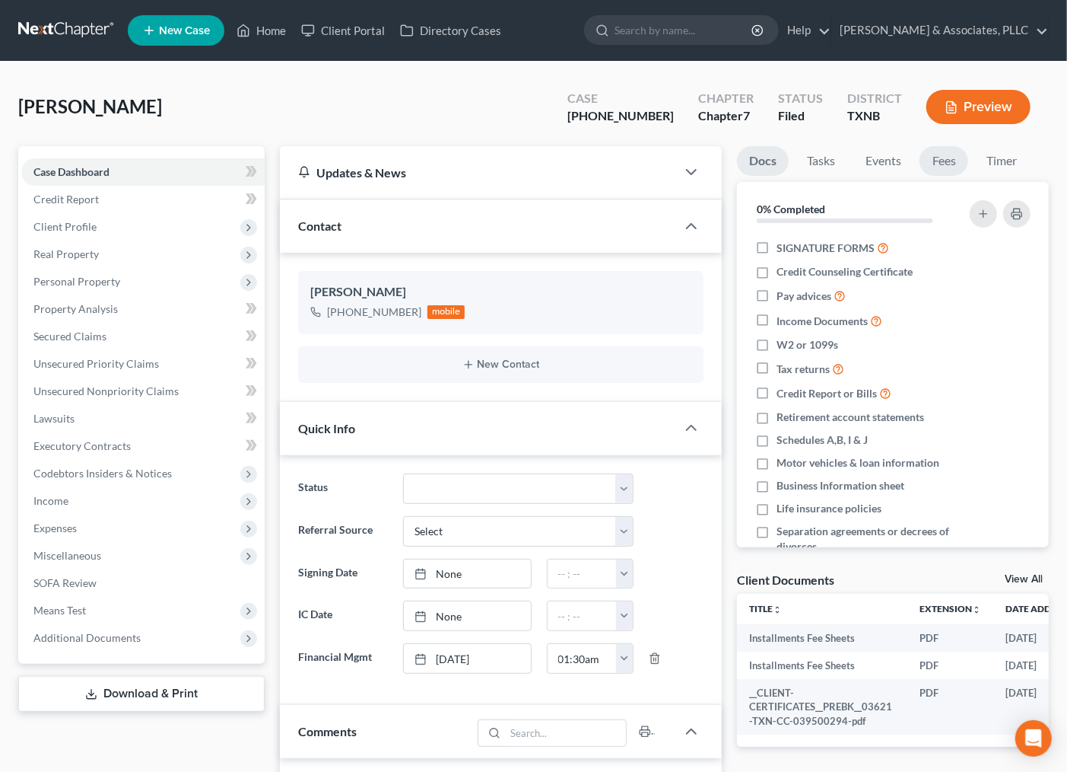
drag, startPoint x: 942, startPoint y: 161, endPoint x: 959, endPoint y: 180, distance: 25.3
click at [943, 161] on link "Fees" at bounding box center [944, 161] width 49 height 30
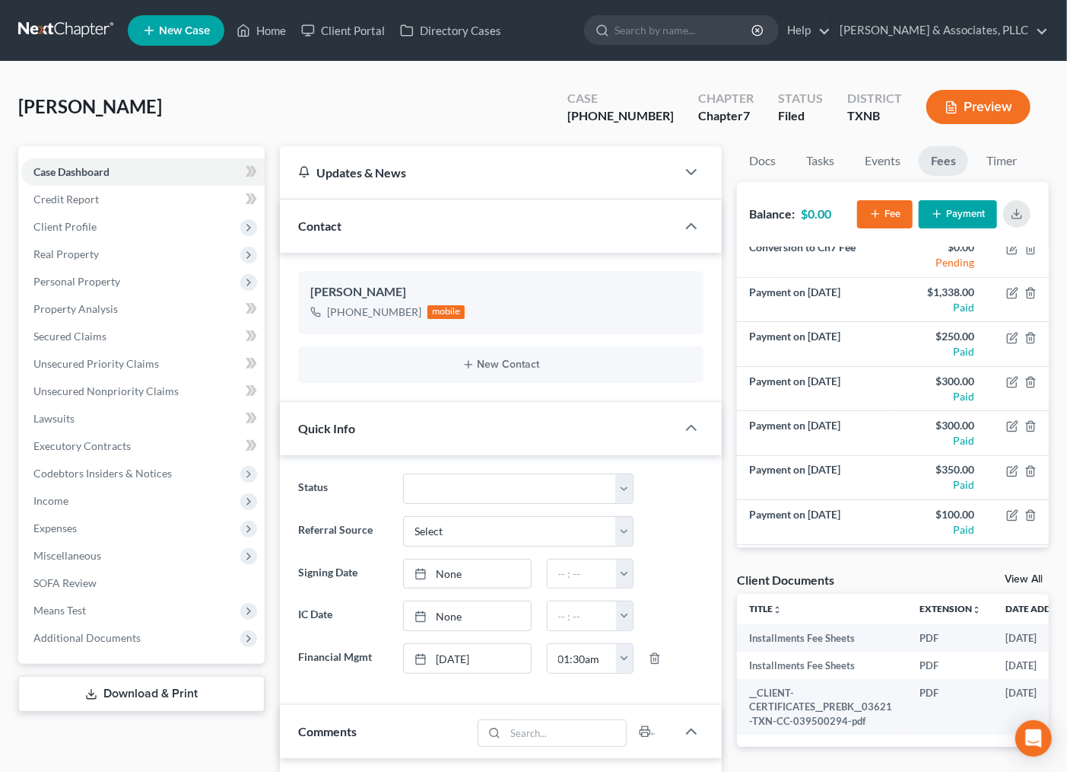
scroll to position [278, 0]
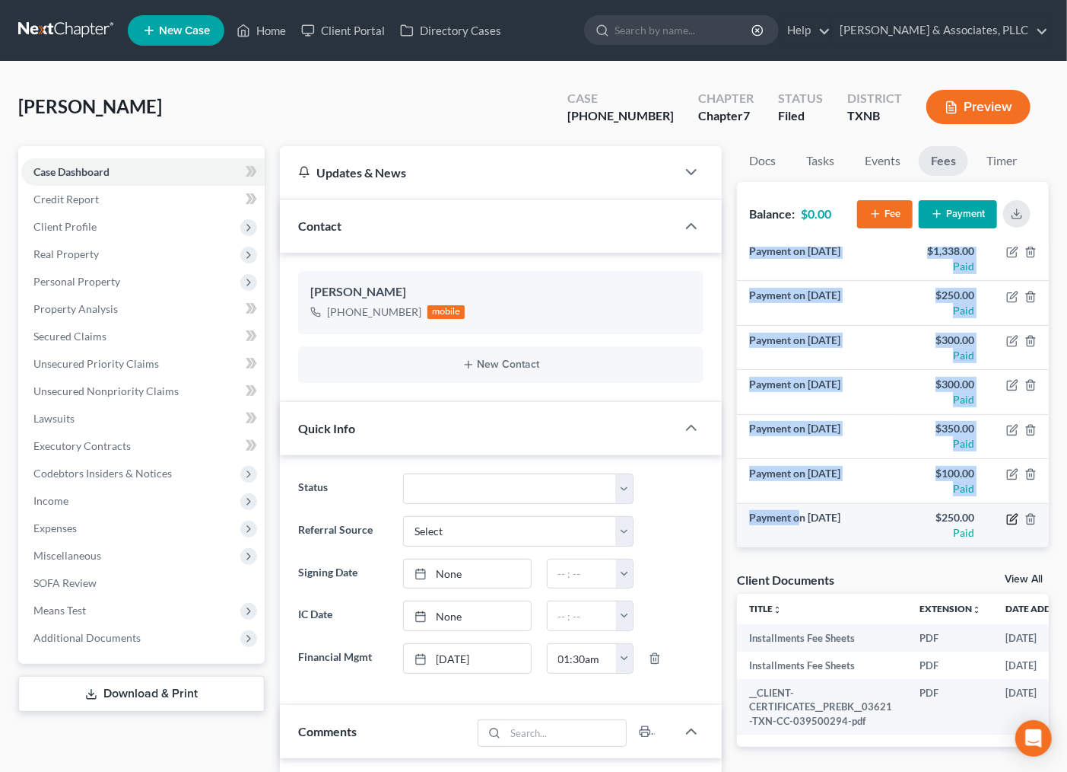
drag, startPoint x: 803, startPoint y: 521, endPoint x: 994, endPoint y: 514, distance: 191.1
click at [994, 514] on tr "Payment on [DATE] $250.00 Paid" at bounding box center [893, 525] width 312 height 44
click at [805, 540] on td "Payment on [DATE]" at bounding box center [815, 525] width 156 height 44
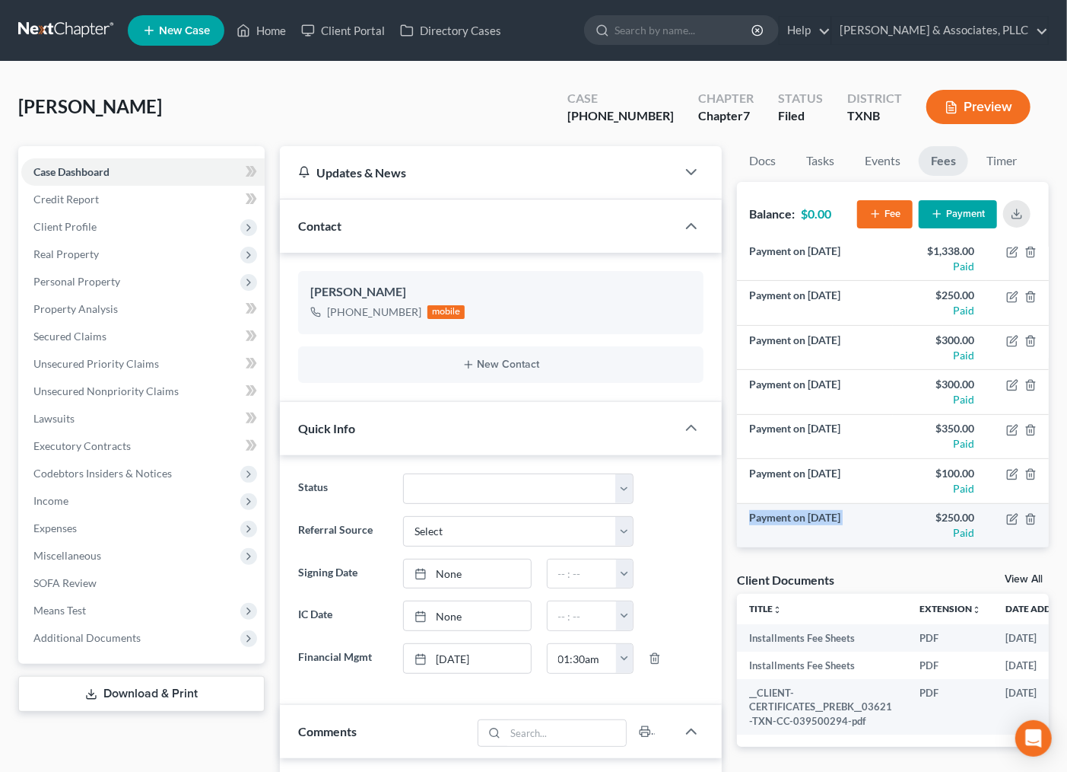
drag, startPoint x: 898, startPoint y: 517, endPoint x: 749, endPoint y: 527, distance: 149.5
click at [749, 527] on tr "Payment on [DATE] $250.00 Paid" at bounding box center [893, 525] width 312 height 44
click at [765, 528] on td "Payment on [DATE]" at bounding box center [815, 525] width 156 height 44
drag, startPoint x: 776, startPoint y: 536, endPoint x: 1067, endPoint y: 497, distance: 293.3
click at [774, 530] on td "Payment on [DATE]" at bounding box center [815, 525] width 156 height 44
